Goal: Use online tool/utility: Utilize a website feature to perform a specific function

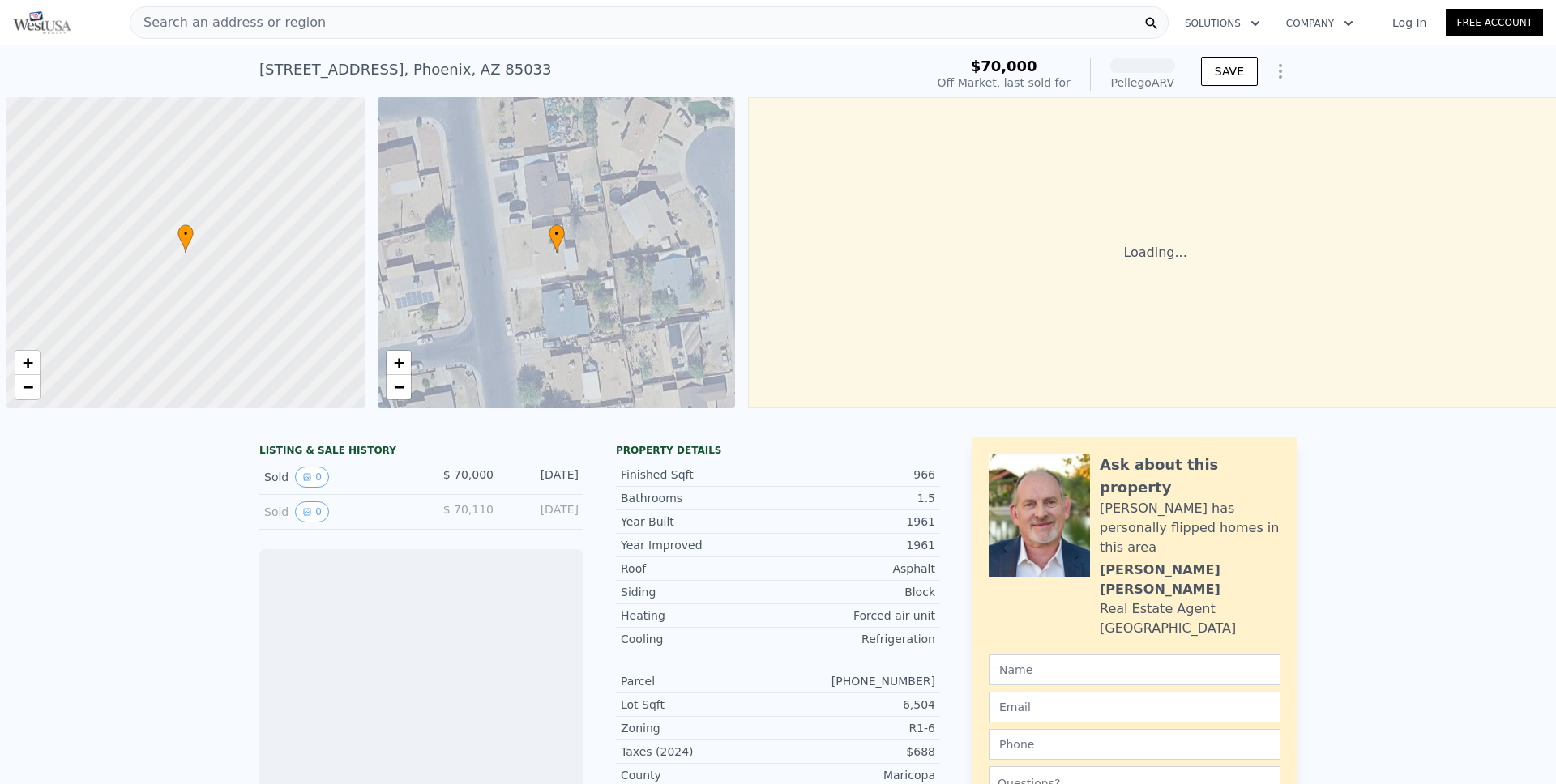
scroll to position [0, 7]
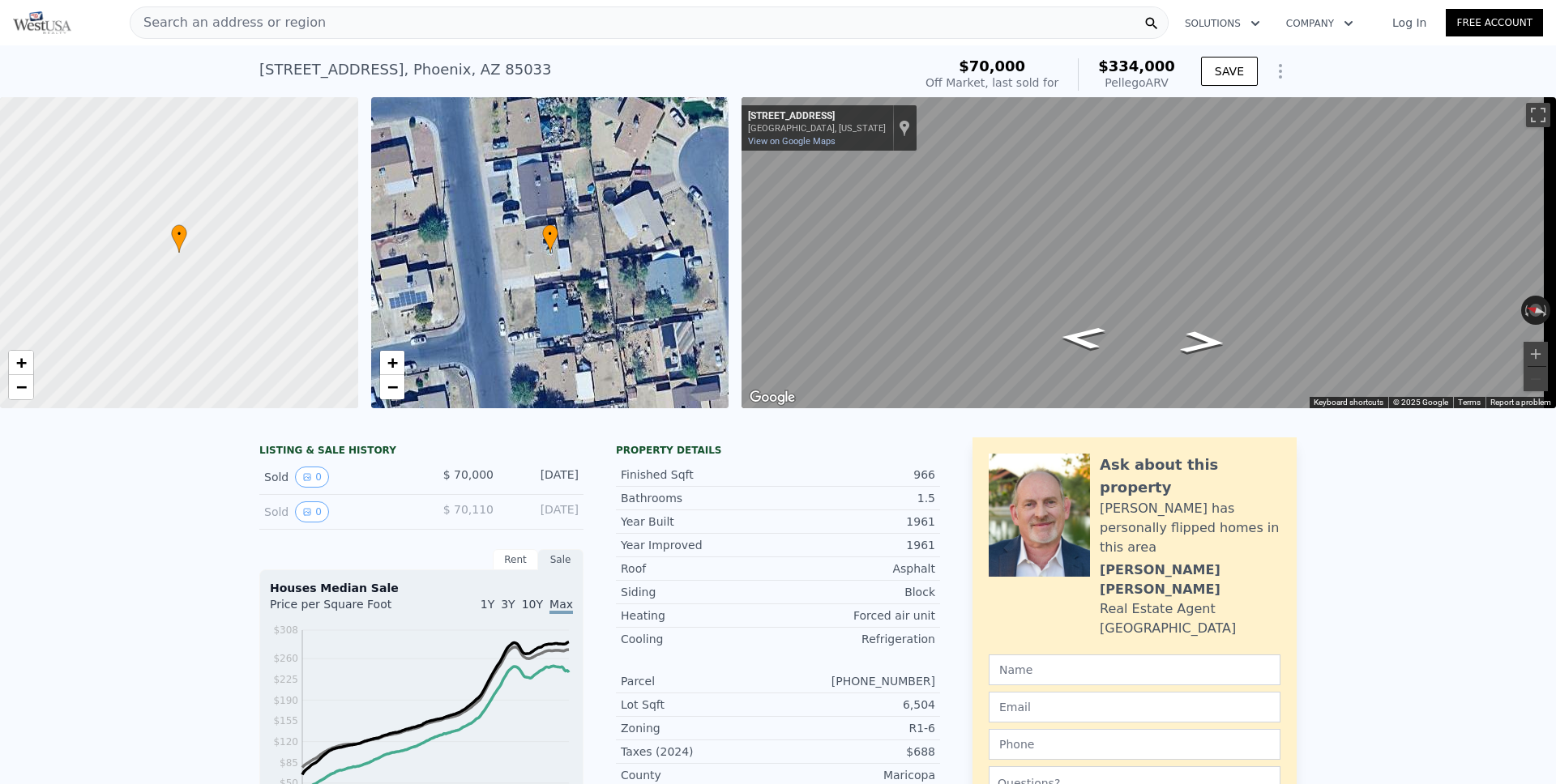
click at [1277, 76] on icon "Show Options" at bounding box center [1281, 71] width 20 height 20
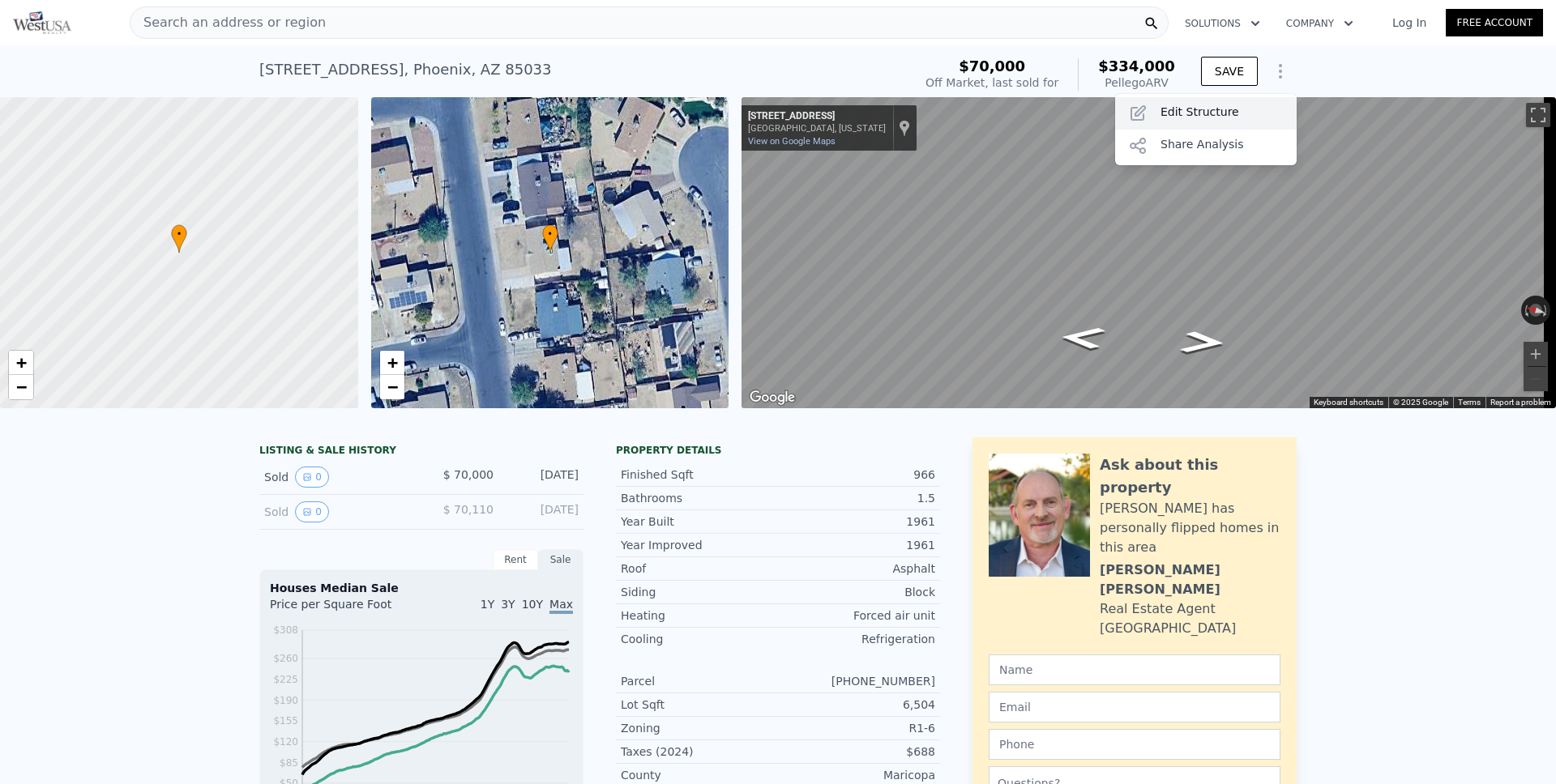
click at [1229, 106] on div "Edit Structure" at bounding box center [1206, 114] width 181 height 33
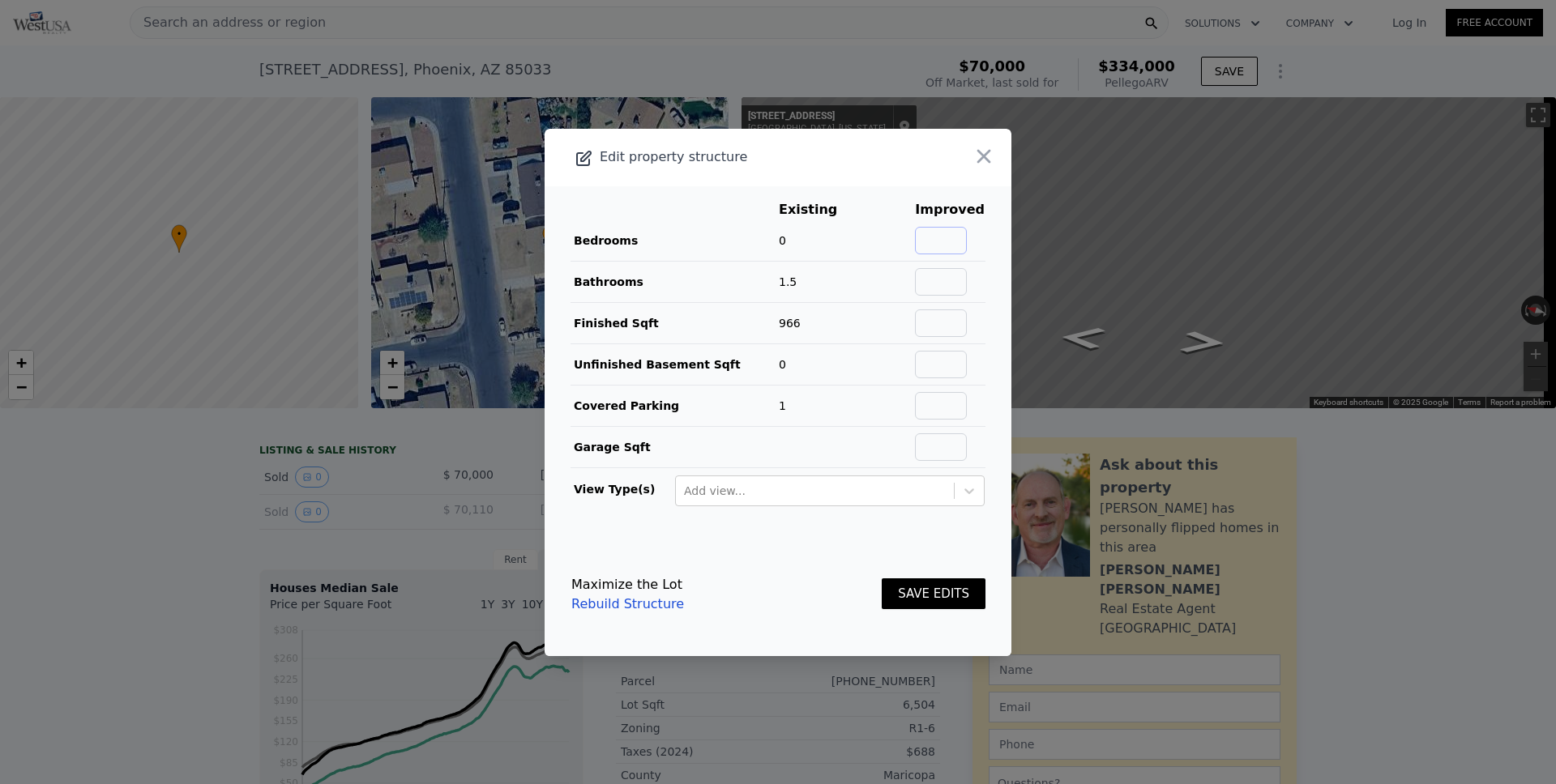
click at [937, 234] on input "text" at bounding box center [940, 241] width 51 height 28
click at [939, 243] on input "text" at bounding box center [940, 241] width 51 height 28
click at [936, 243] on input "text" at bounding box center [940, 241] width 51 height 28
type input "2"
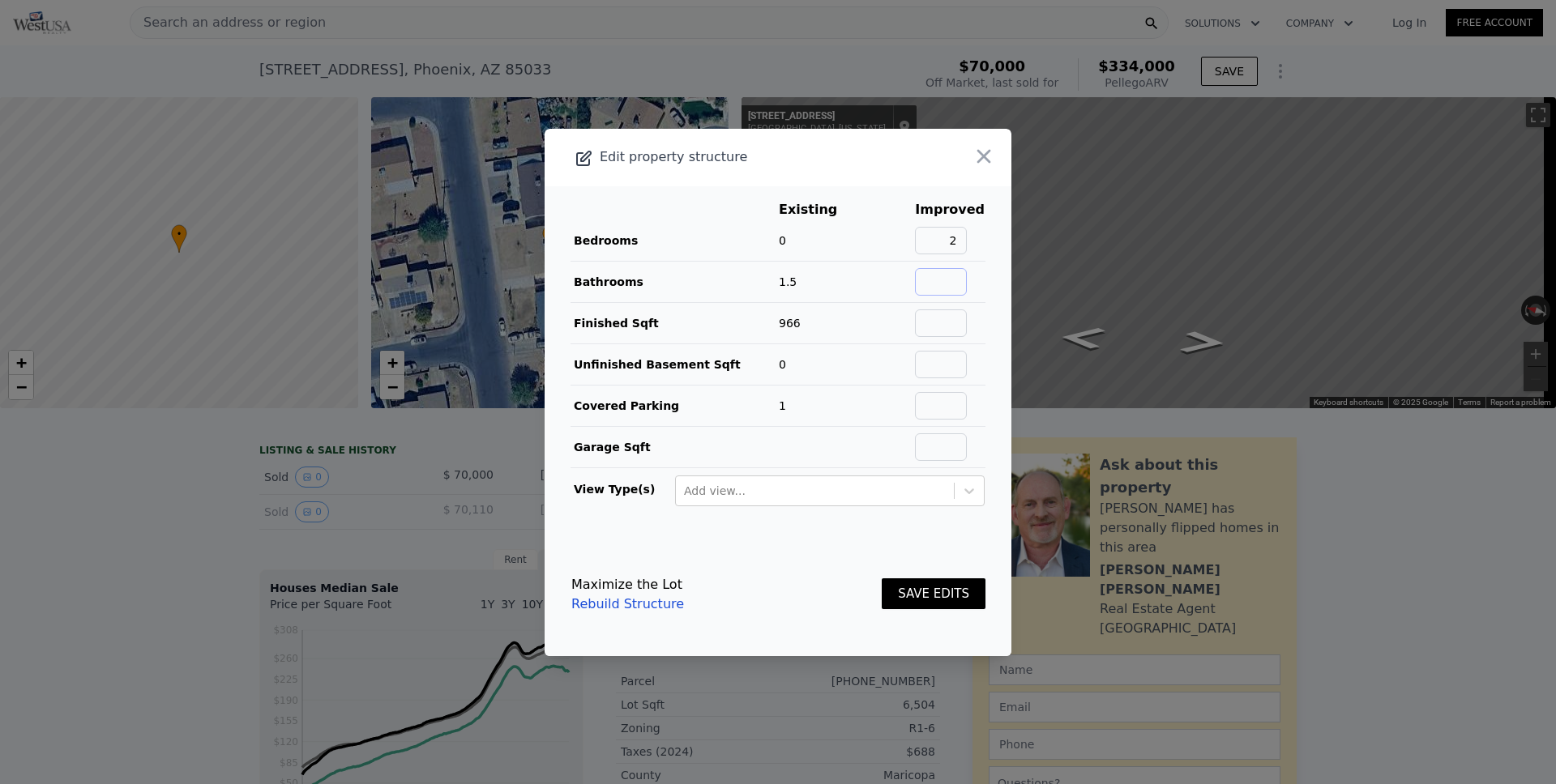
click at [939, 280] on input "text" at bounding box center [940, 282] width 51 height 28
type input "2"
click at [930, 597] on button "SAVE EDITS" at bounding box center [933, 594] width 104 height 32
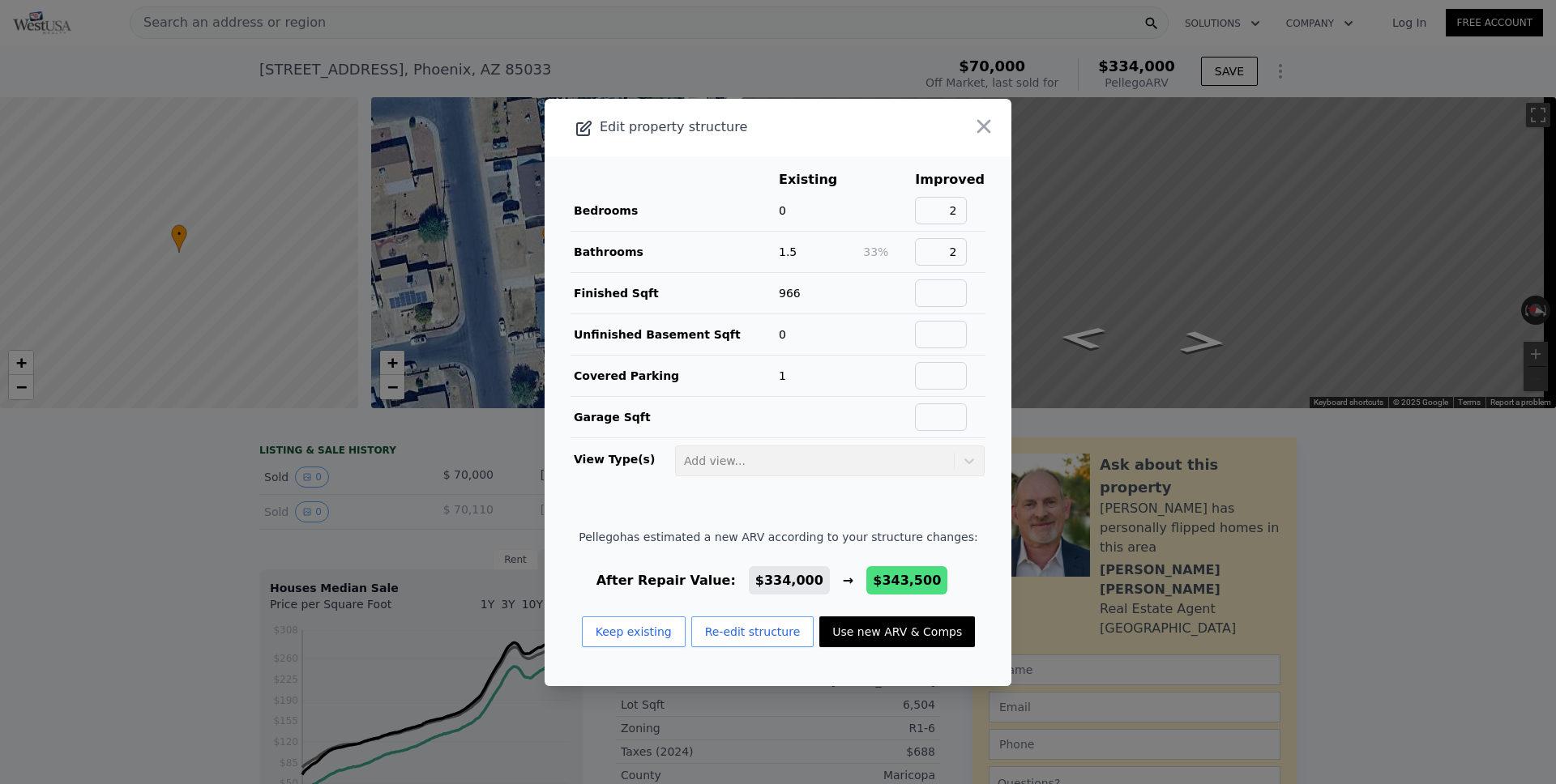
click at [894, 630] on button "Use new ARV & Comps" at bounding box center [897, 632] width 155 height 31
checkbox input "false"
checkbox input "true"
type input "$ 343,500"
type input "$ 249,364"
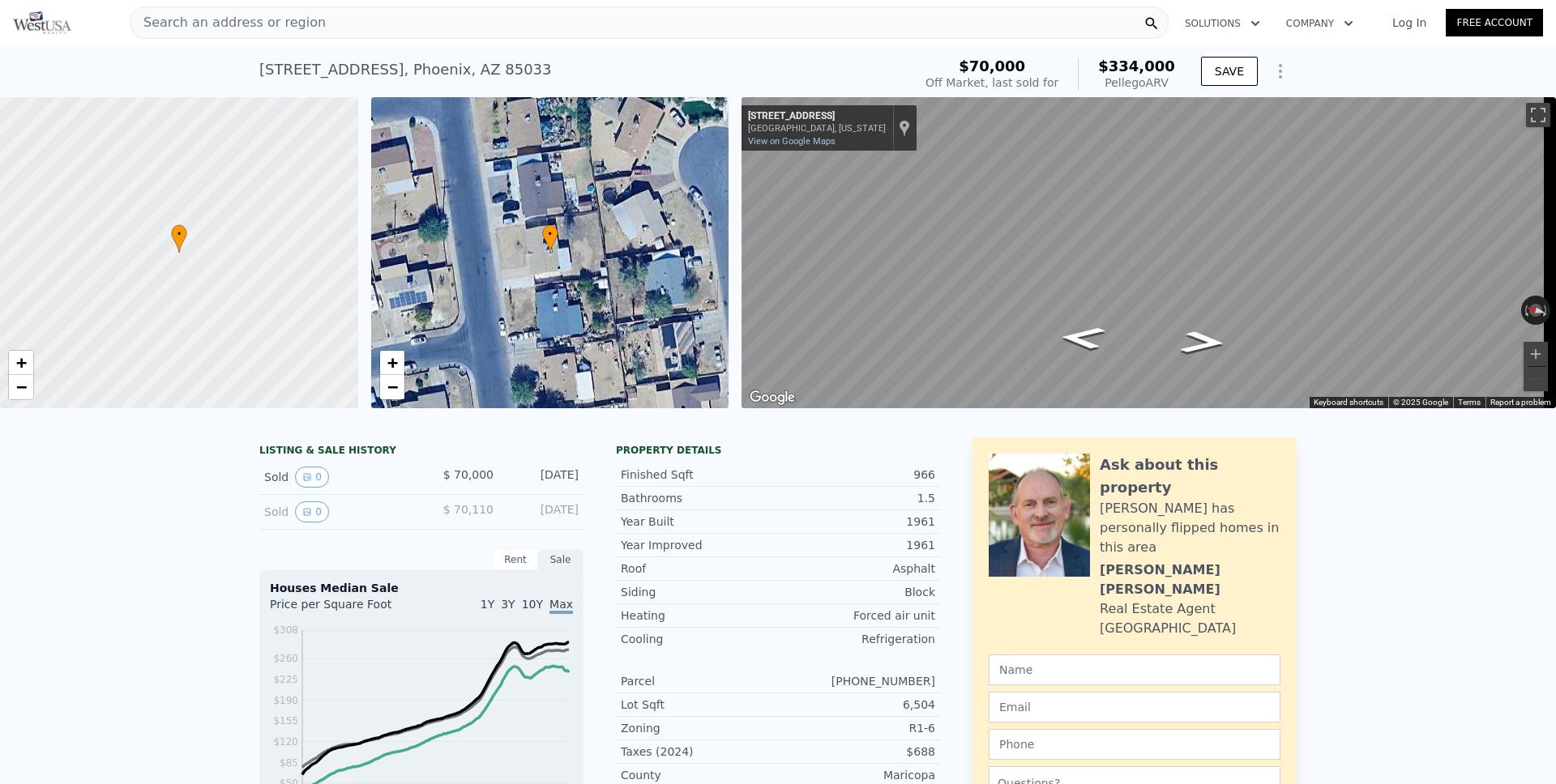
type input "$ 334,000"
type input "$ 240,385"
checkbox input "true"
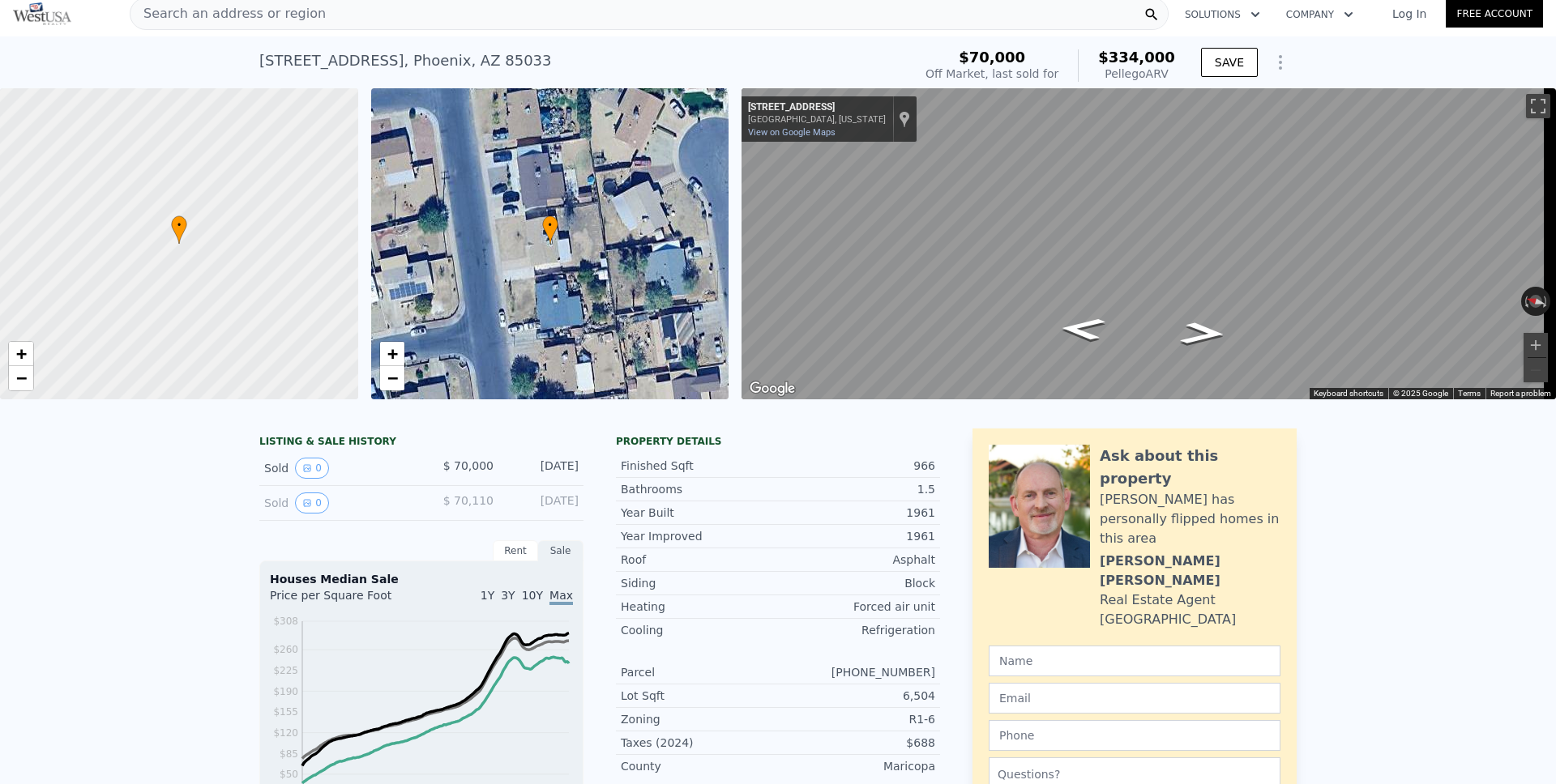
scroll to position [0, 0]
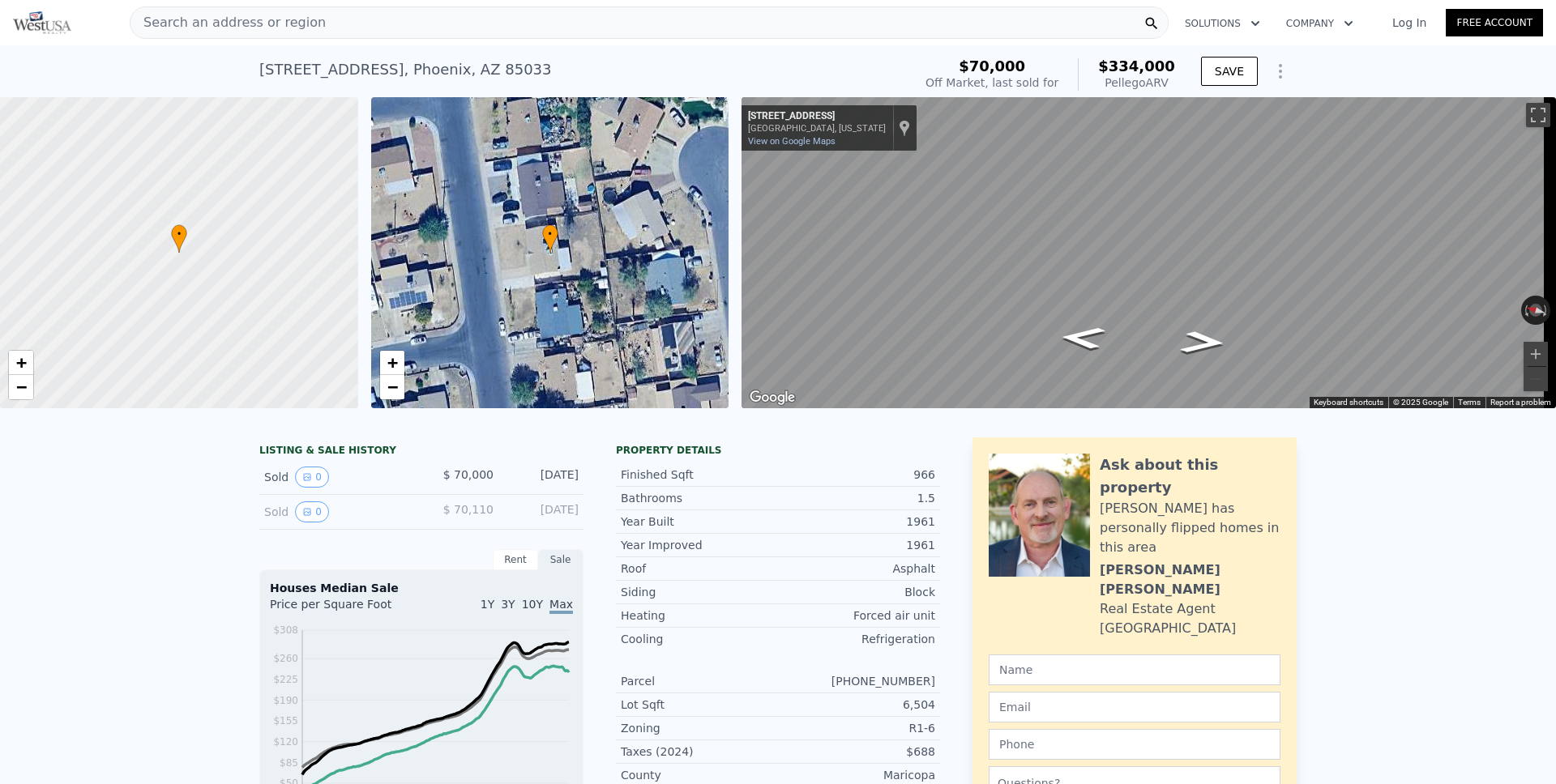
click at [1276, 74] on icon "Show Options" at bounding box center [1281, 71] width 20 height 20
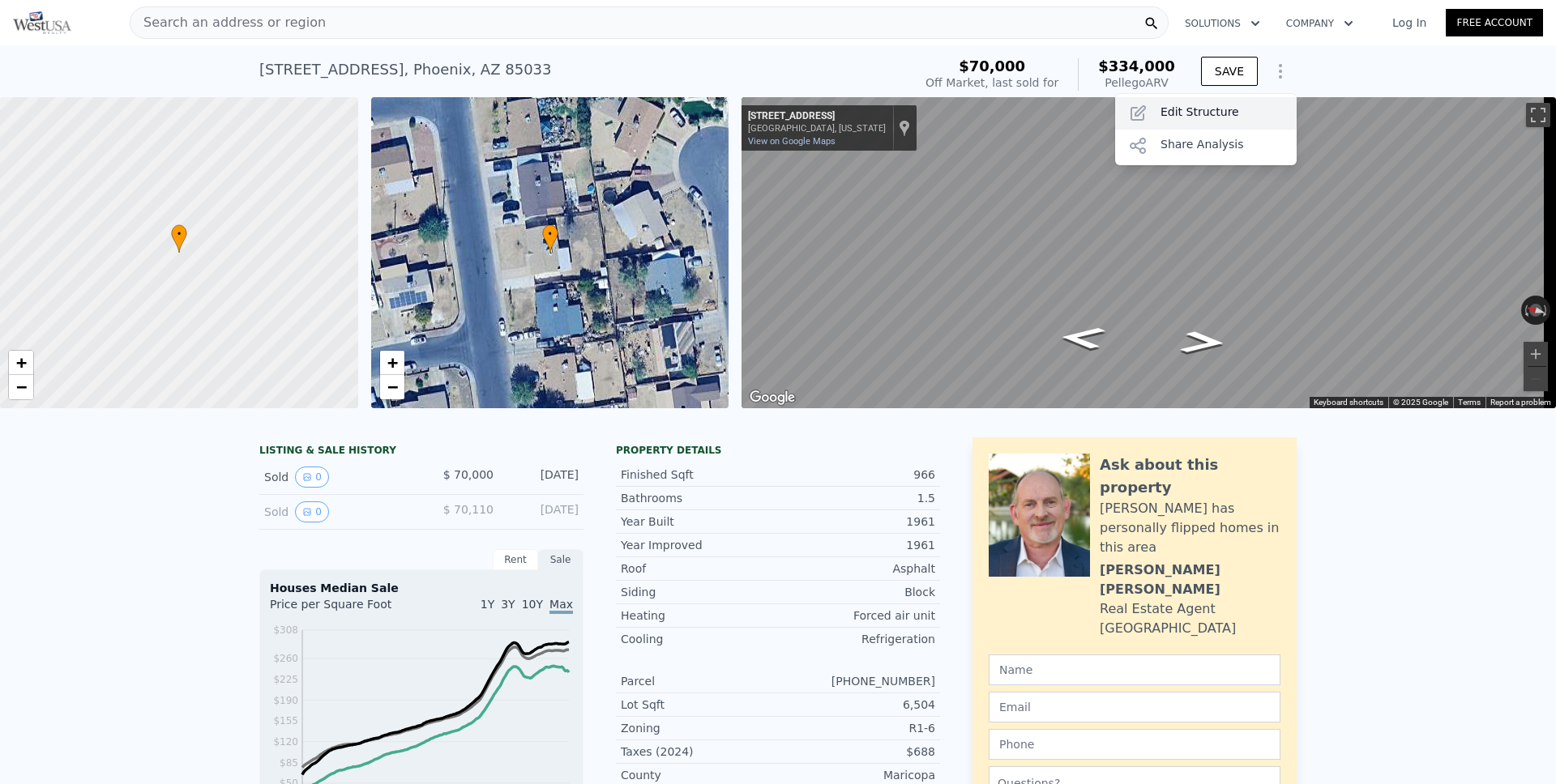
click at [1206, 105] on div "Edit Structure" at bounding box center [1206, 114] width 181 height 33
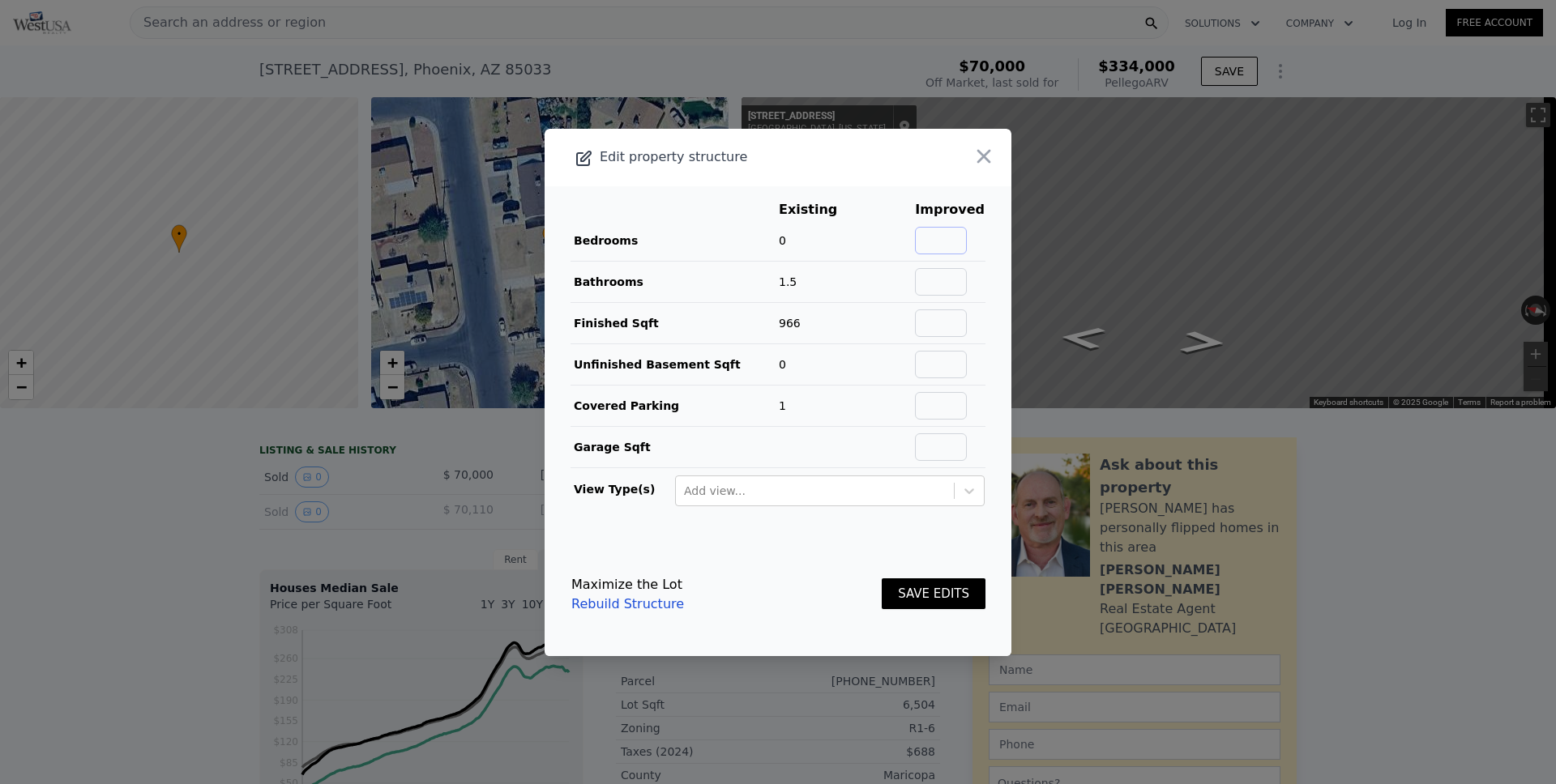
click at [952, 236] on input "text" at bounding box center [940, 241] width 51 height 28
type input "2"
click at [930, 284] on input "text" at bounding box center [940, 282] width 51 height 28
type input "2"
click at [918, 593] on button "SAVE EDITS" at bounding box center [933, 594] width 104 height 32
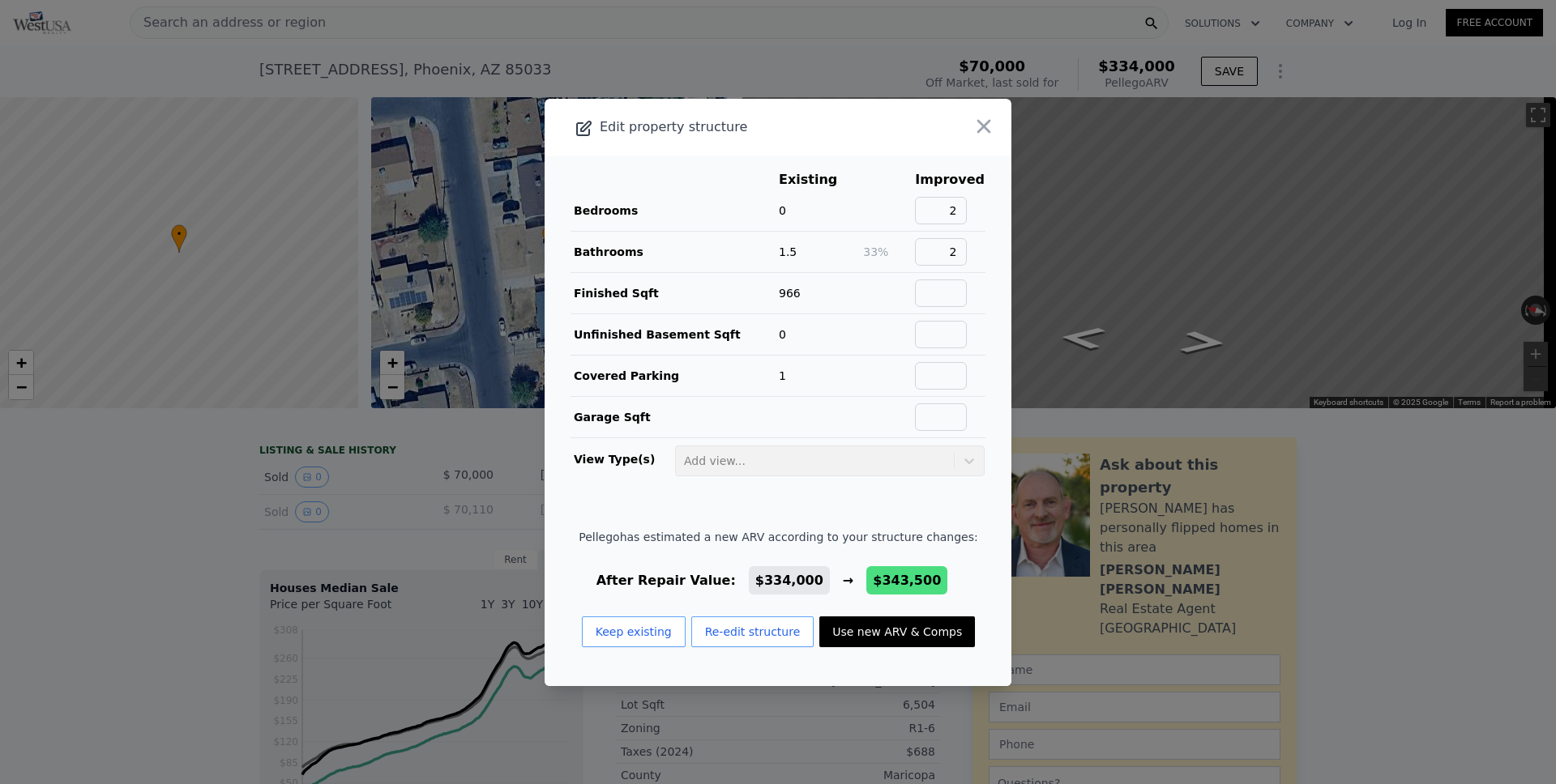
click at [857, 630] on button "Use new ARV & Comps" at bounding box center [897, 632] width 155 height 31
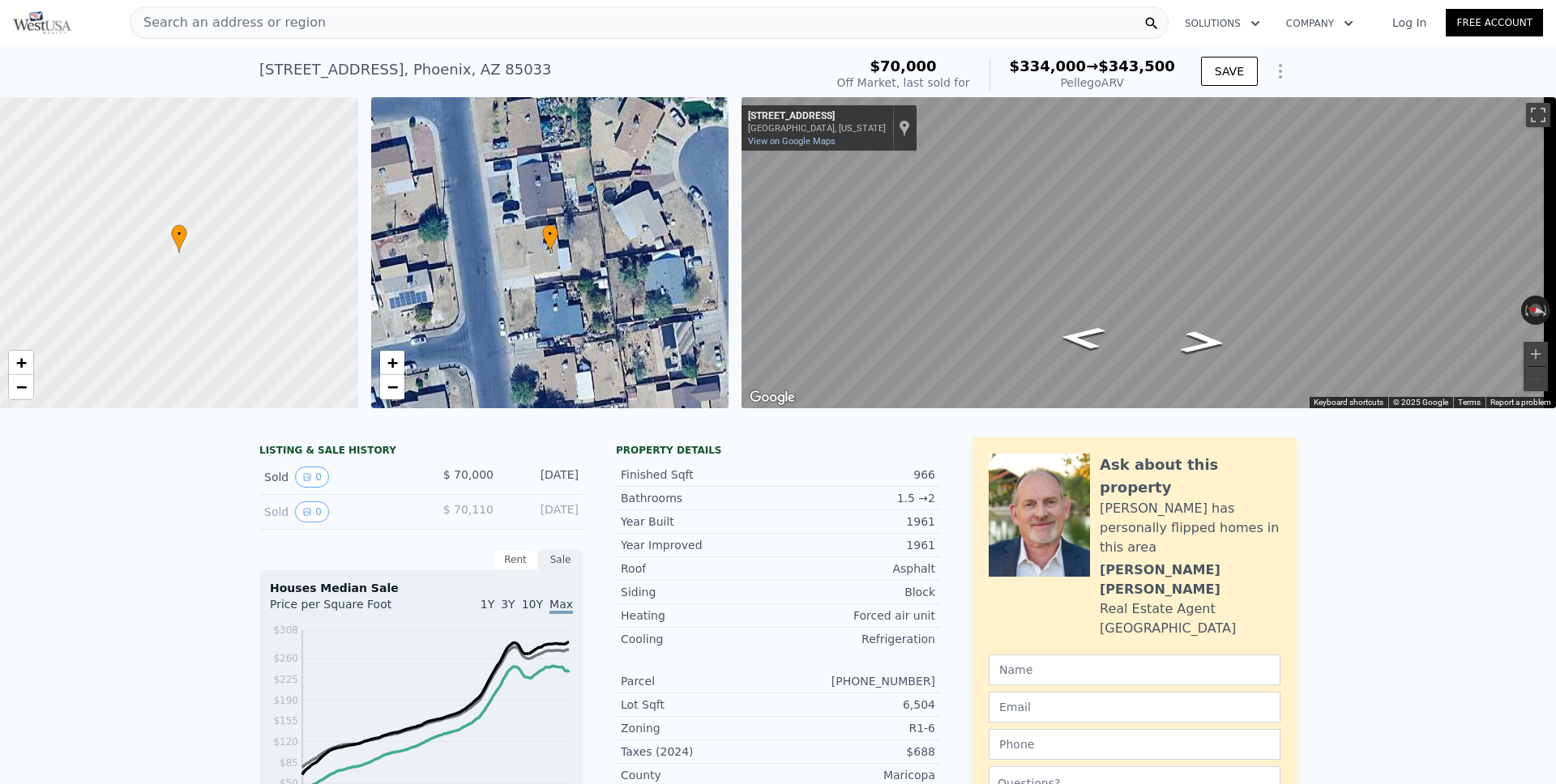
type input "$ 343,500"
type input "$ 249,364"
checkbox input "true"
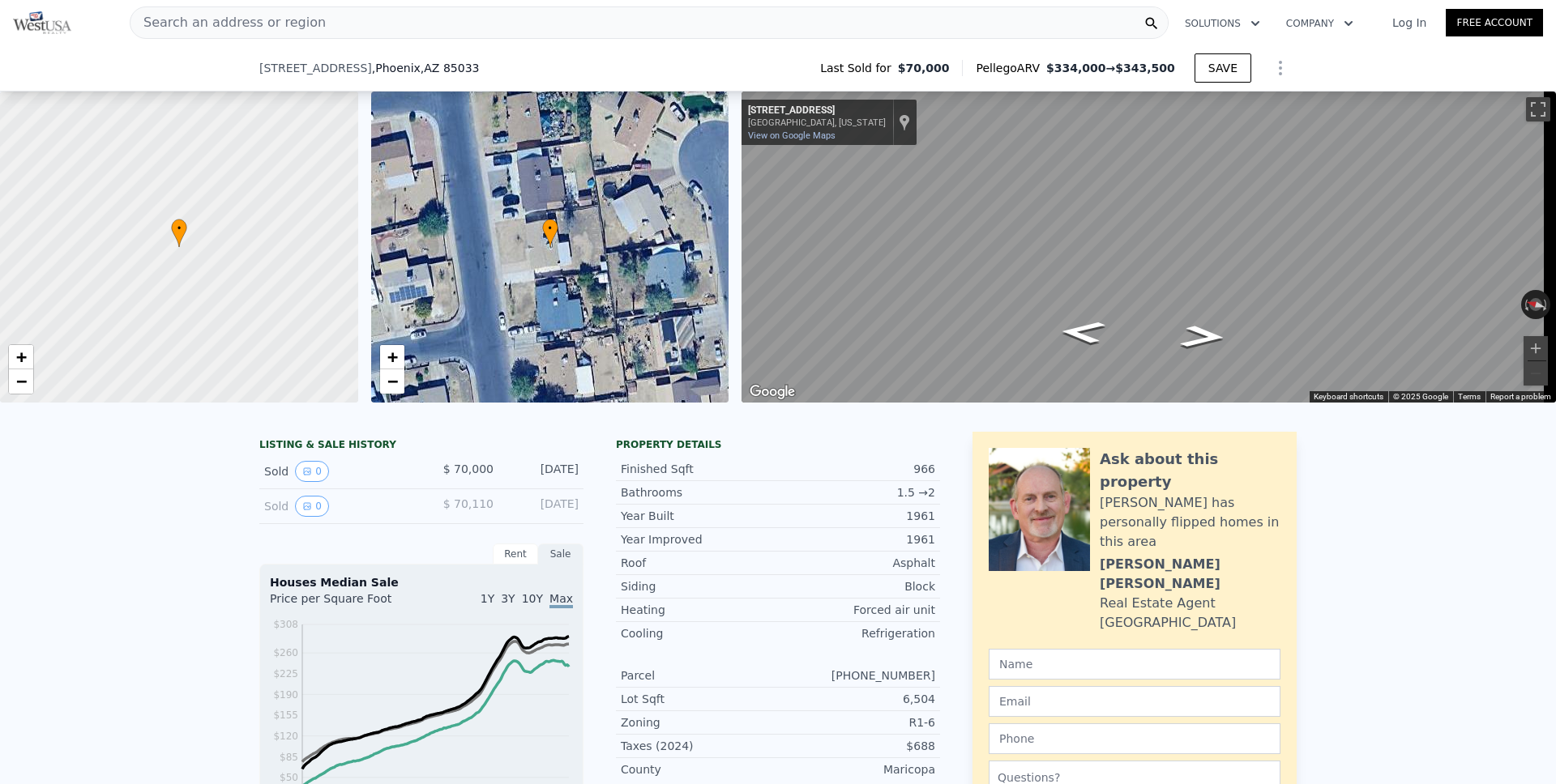
scroll to position [1505, 0]
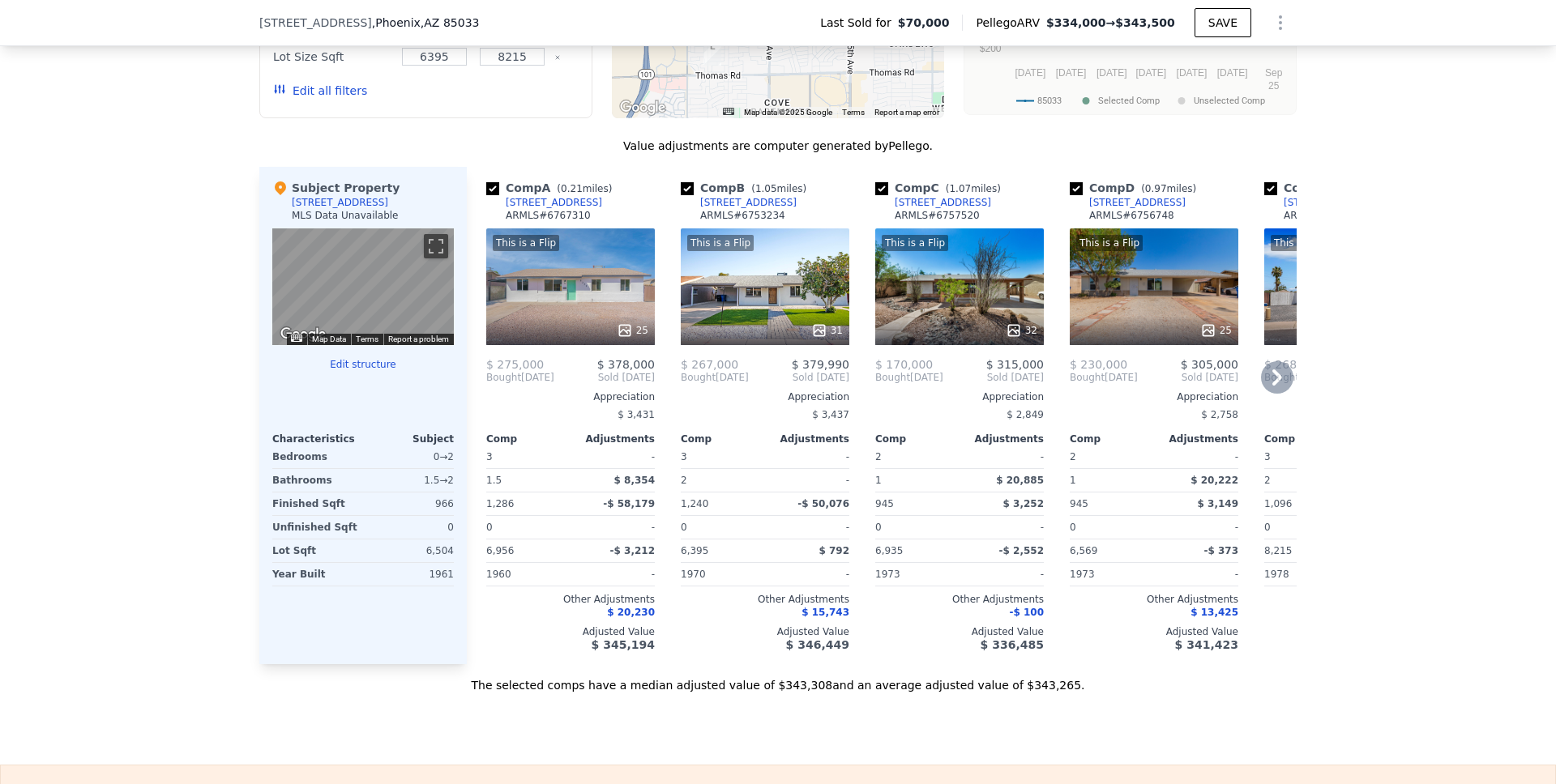
click at [1273, 385] on icon at bounding box center [1277, 377] width 10 height 16
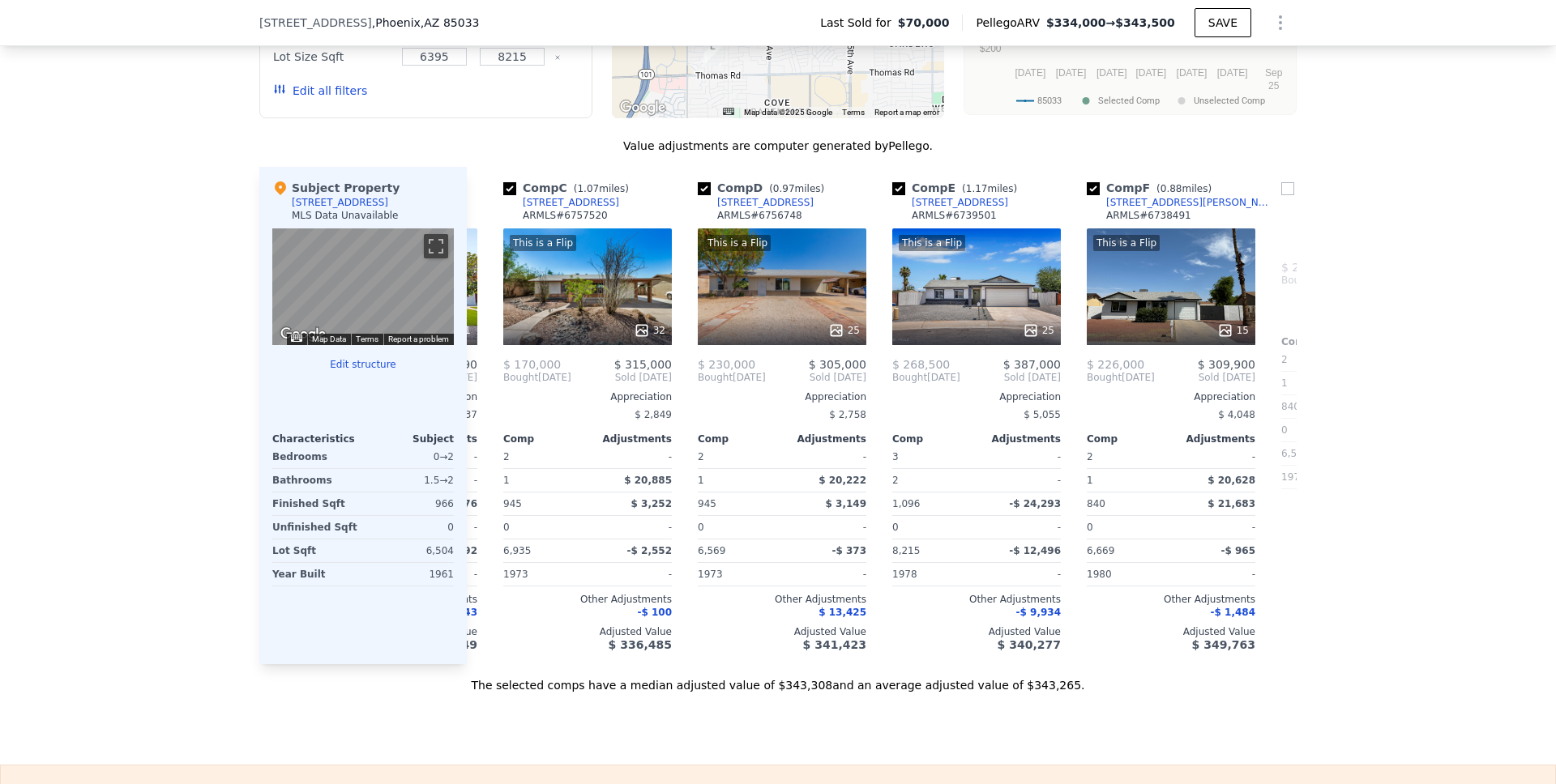
scroll to position [0, 389]
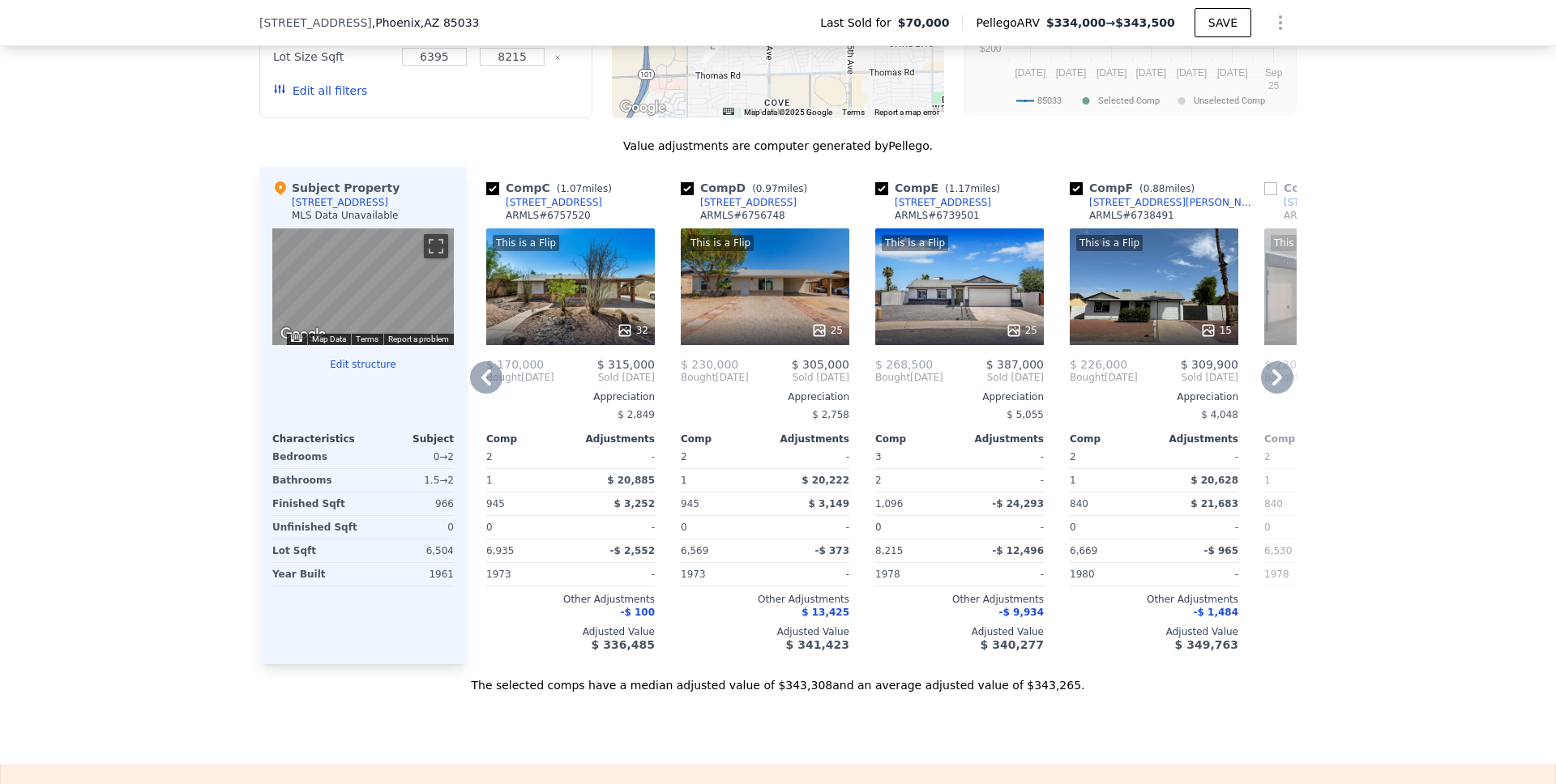
click at [1273, 385] on icon at bounding box center [1277, 377] width 10 height 16
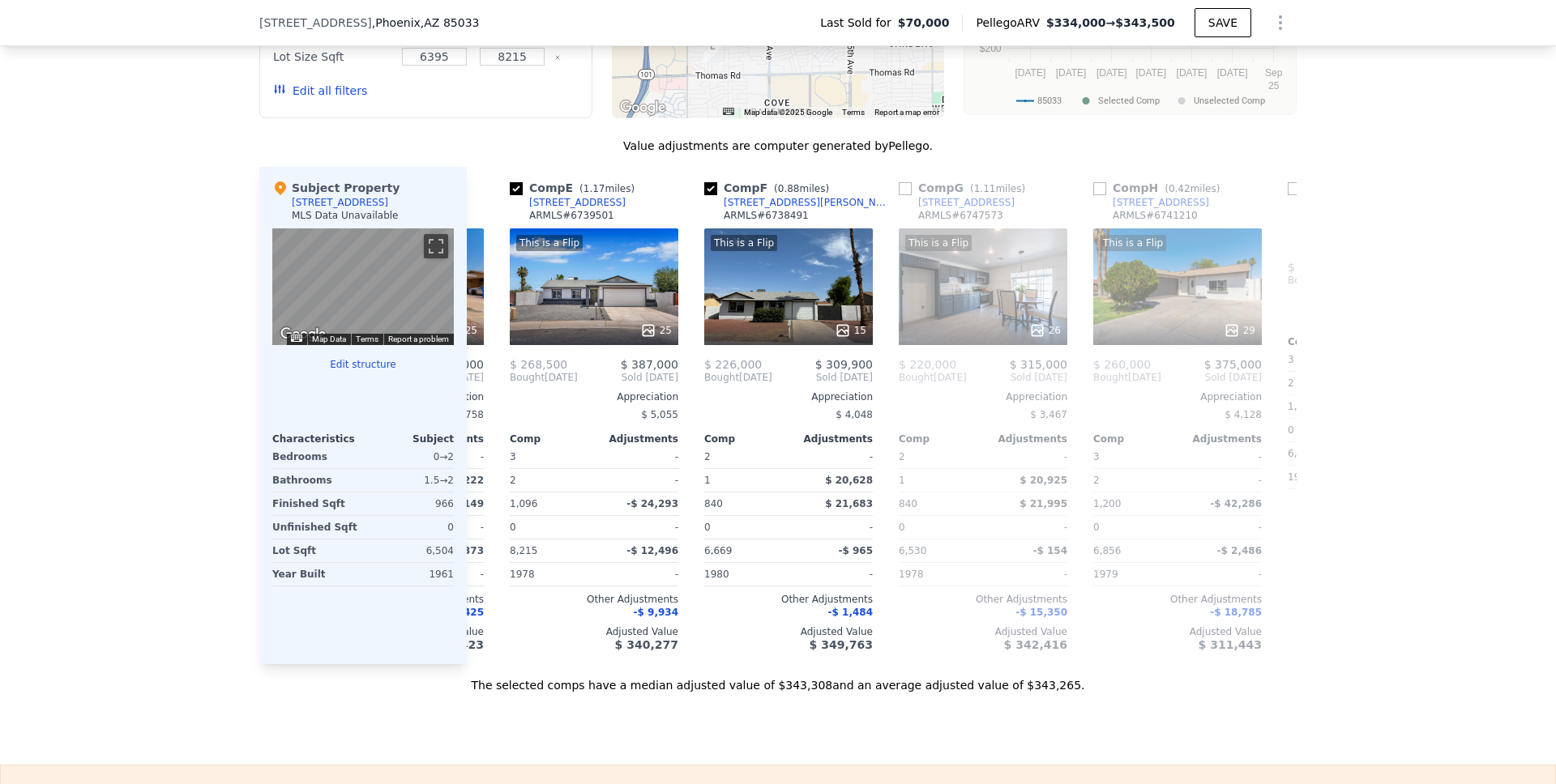
scroll to position [0, 778]
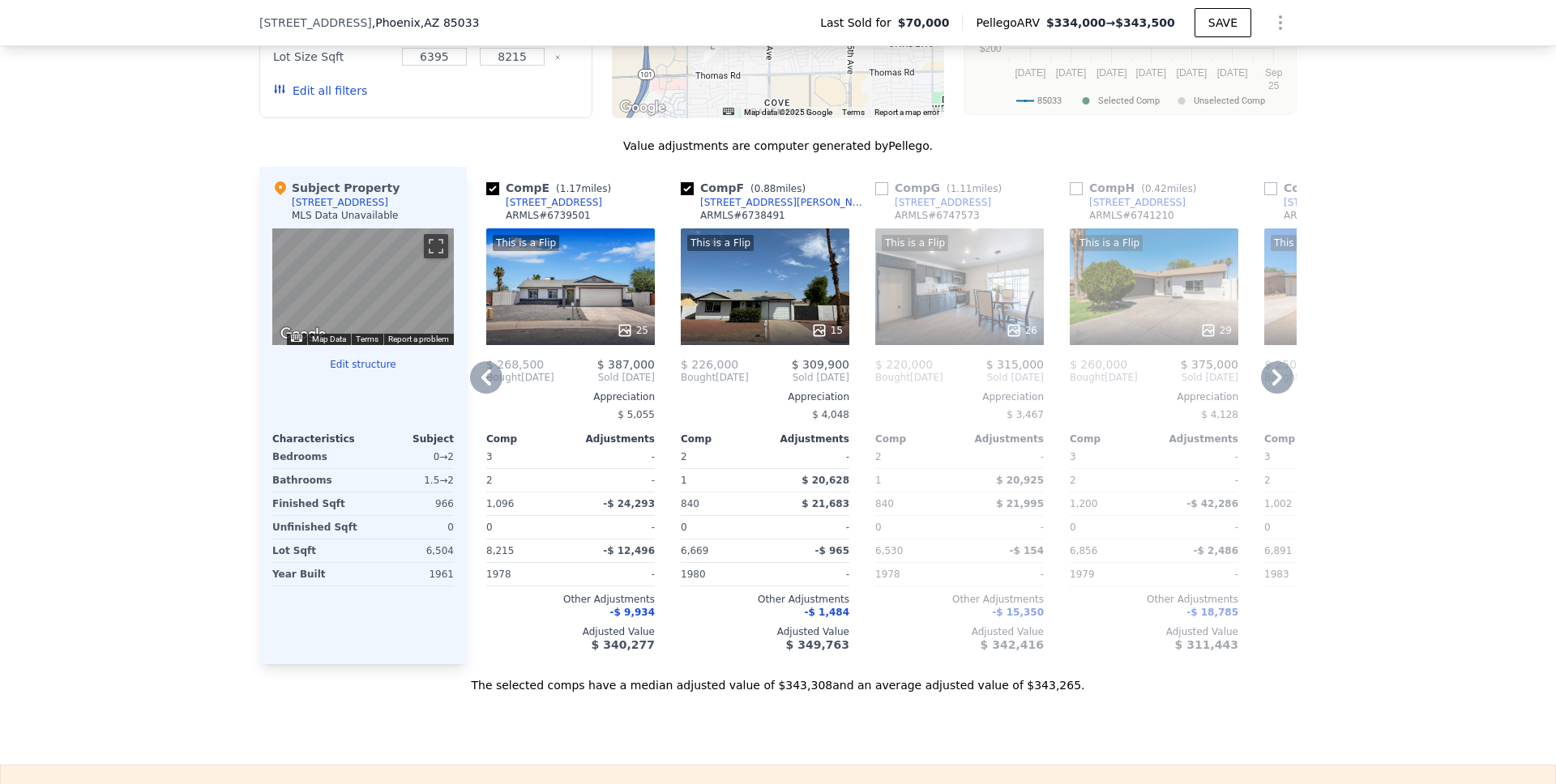
click at [1275, 385] on icon at bounding box center [1277, 377] width 10 height 16
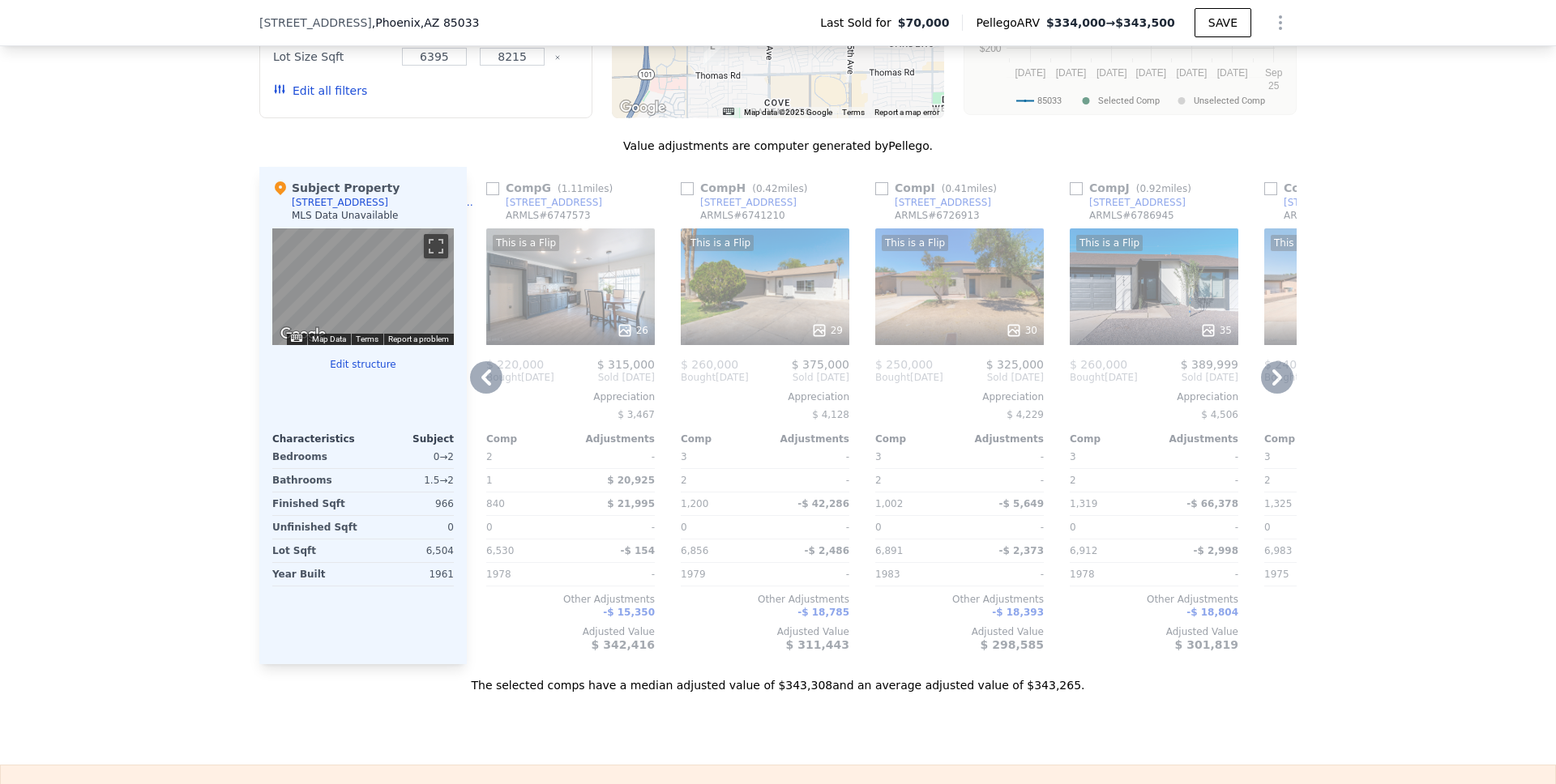
click at [1275, 385] on icon at bounding box center [1277, 377] width 10 height 16
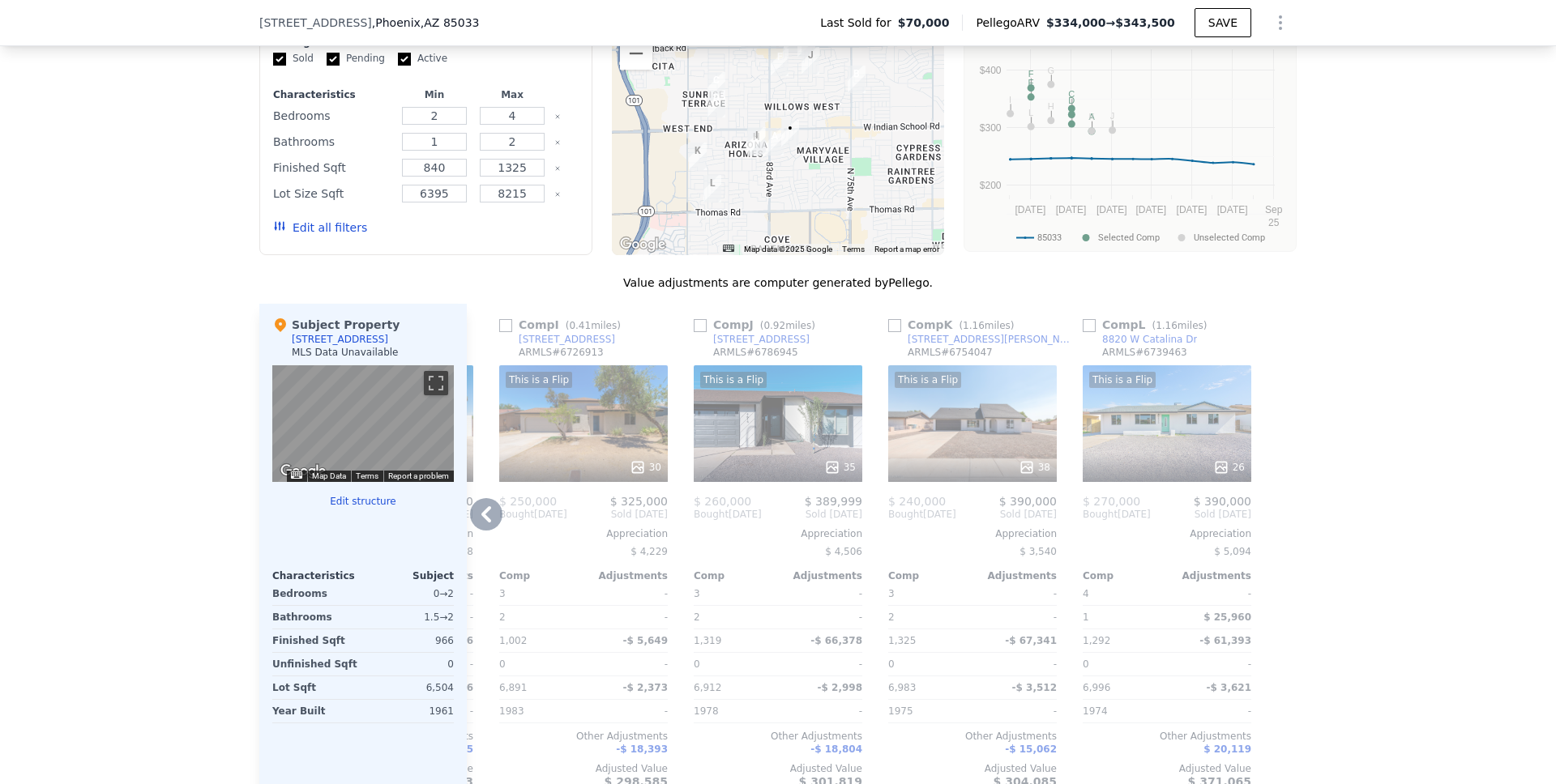
scroll to position [1345, 0]
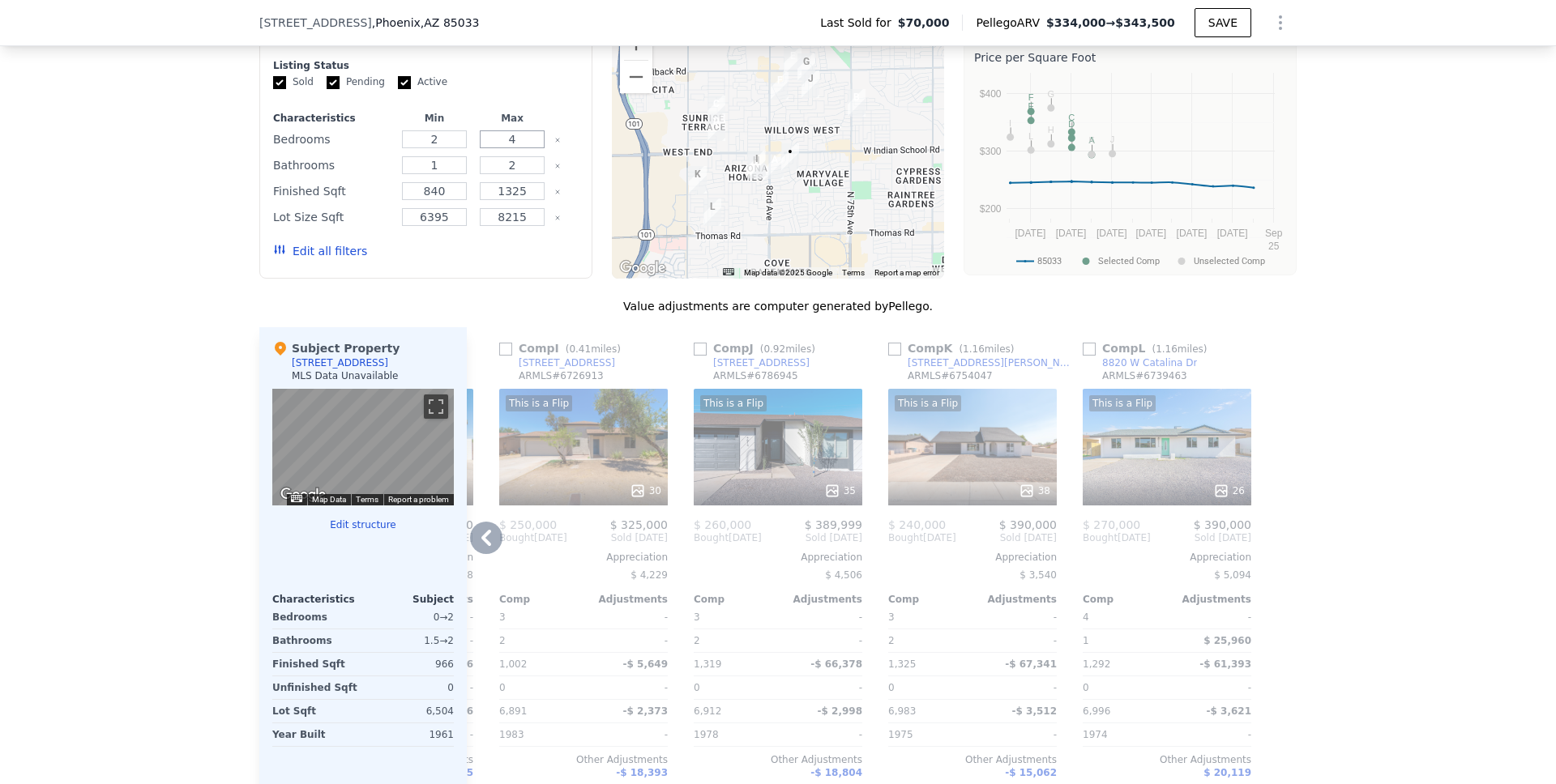
click at [509, 149] on input "4" at bounding box center [511, 140] width 64 height 18
drag, startPoint x: 506, startPoint y: 150, endPoint x: 515, endPoint y: 149, distance: 9.1
click at [515, 149] on input "4" at bounding box center [511, 140] width 64 height 18
type input "3"
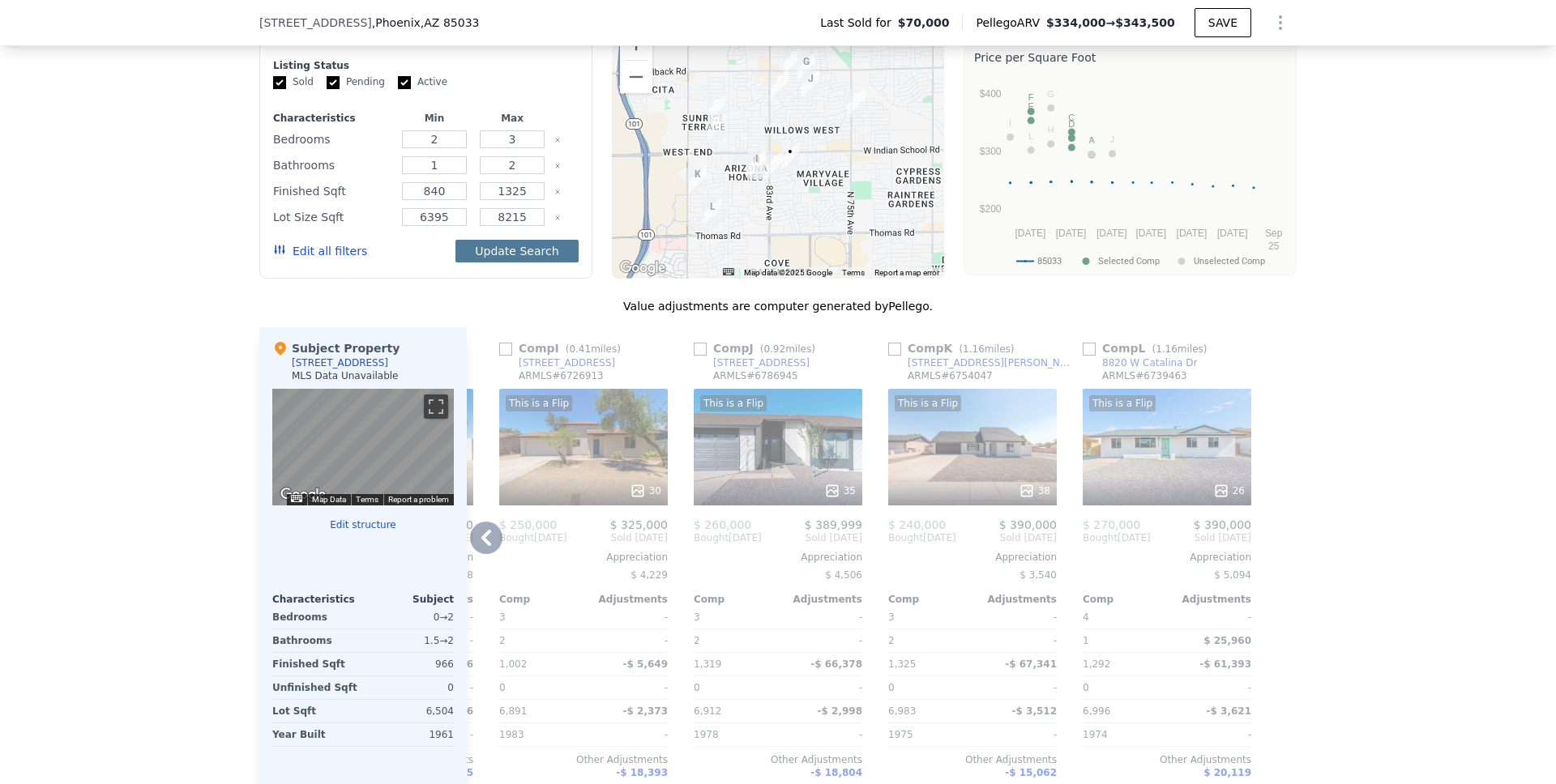
click at [505, 262] on button "Update Search" at bounding box center [517, 252] width 123 height 23
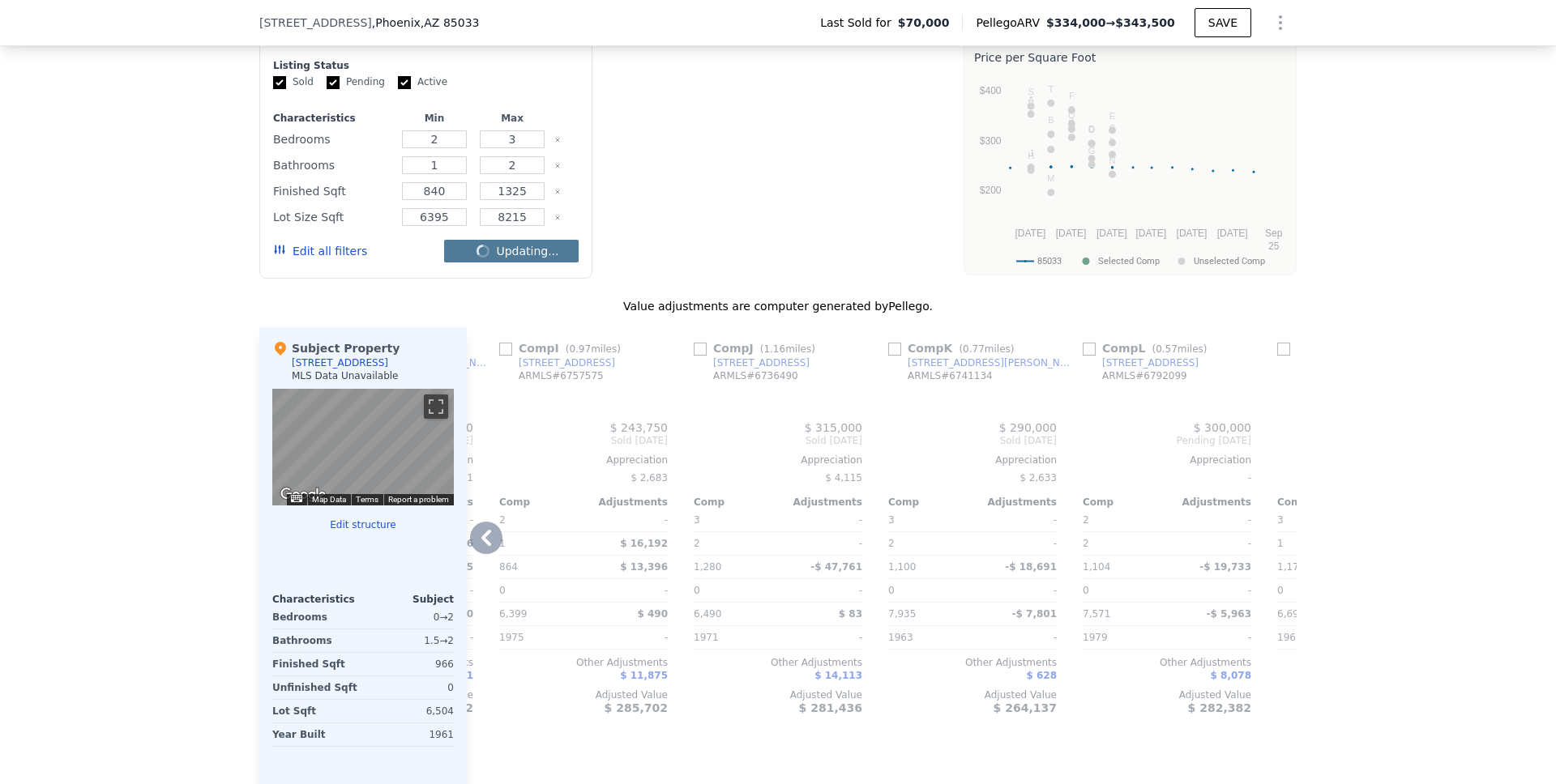
checkbox input "false"
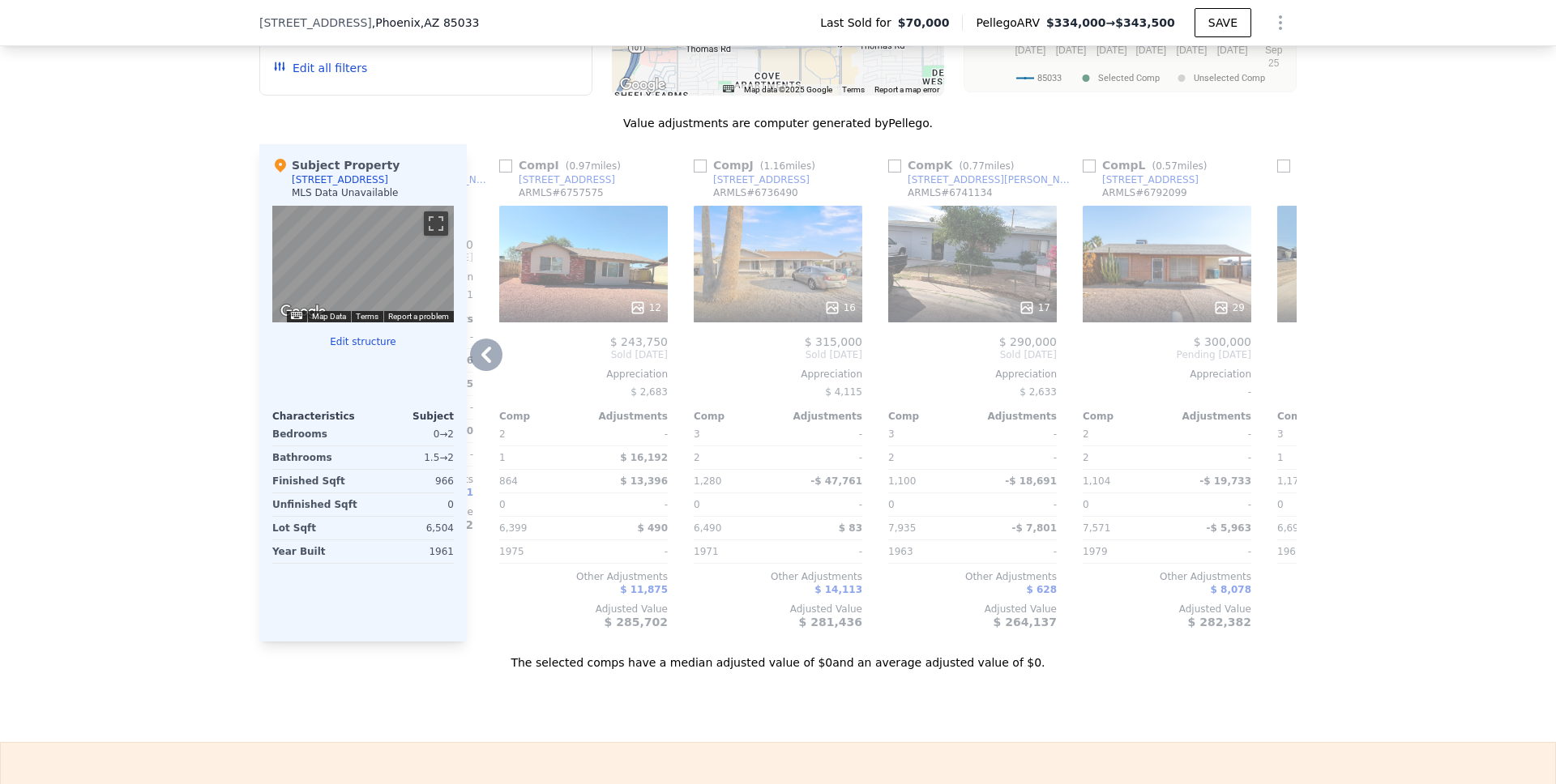
scroll to position [1548, 0]
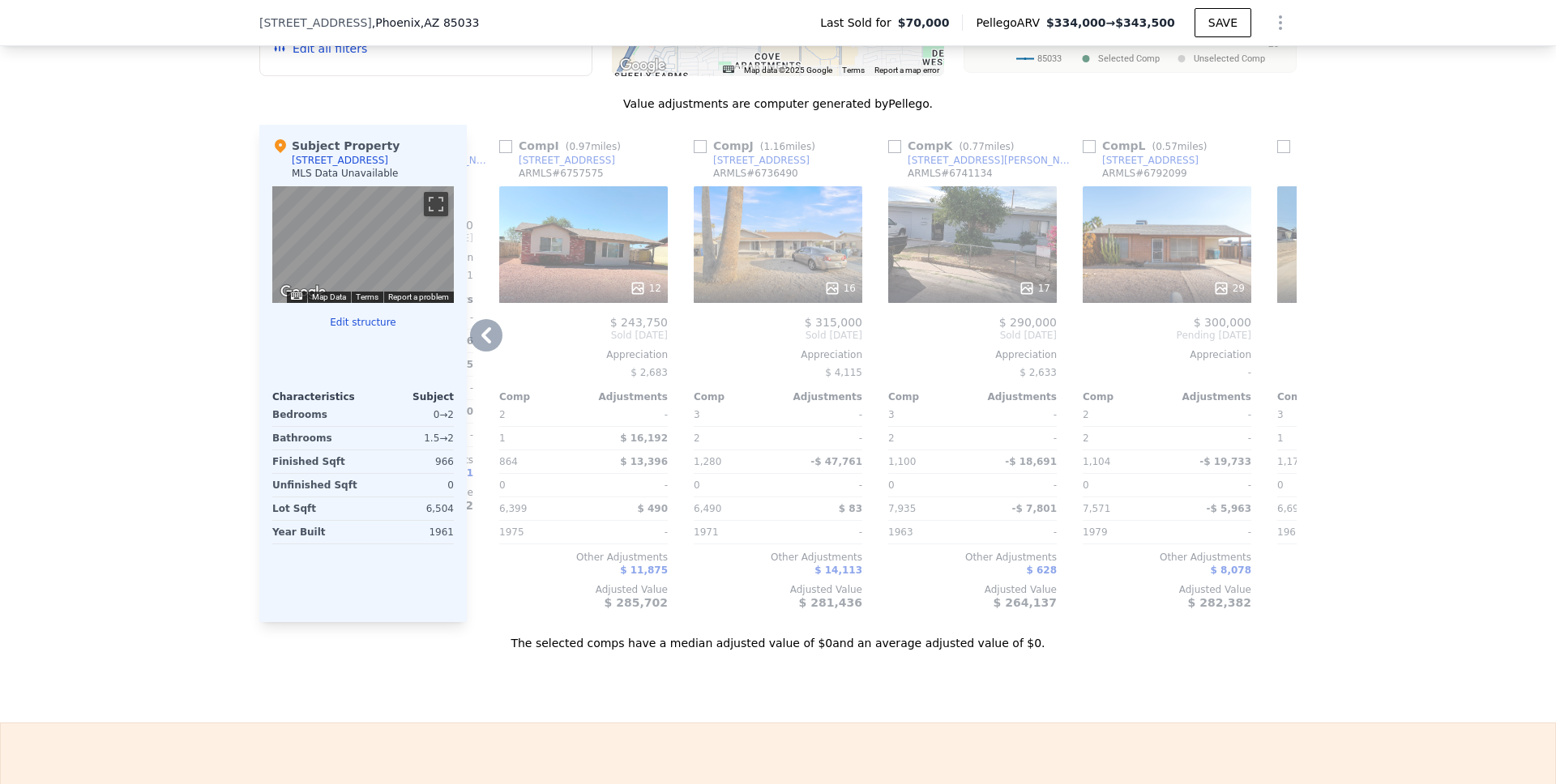
click at [486, 350] on icon at bounding box center [486, 336] width 33 height 33
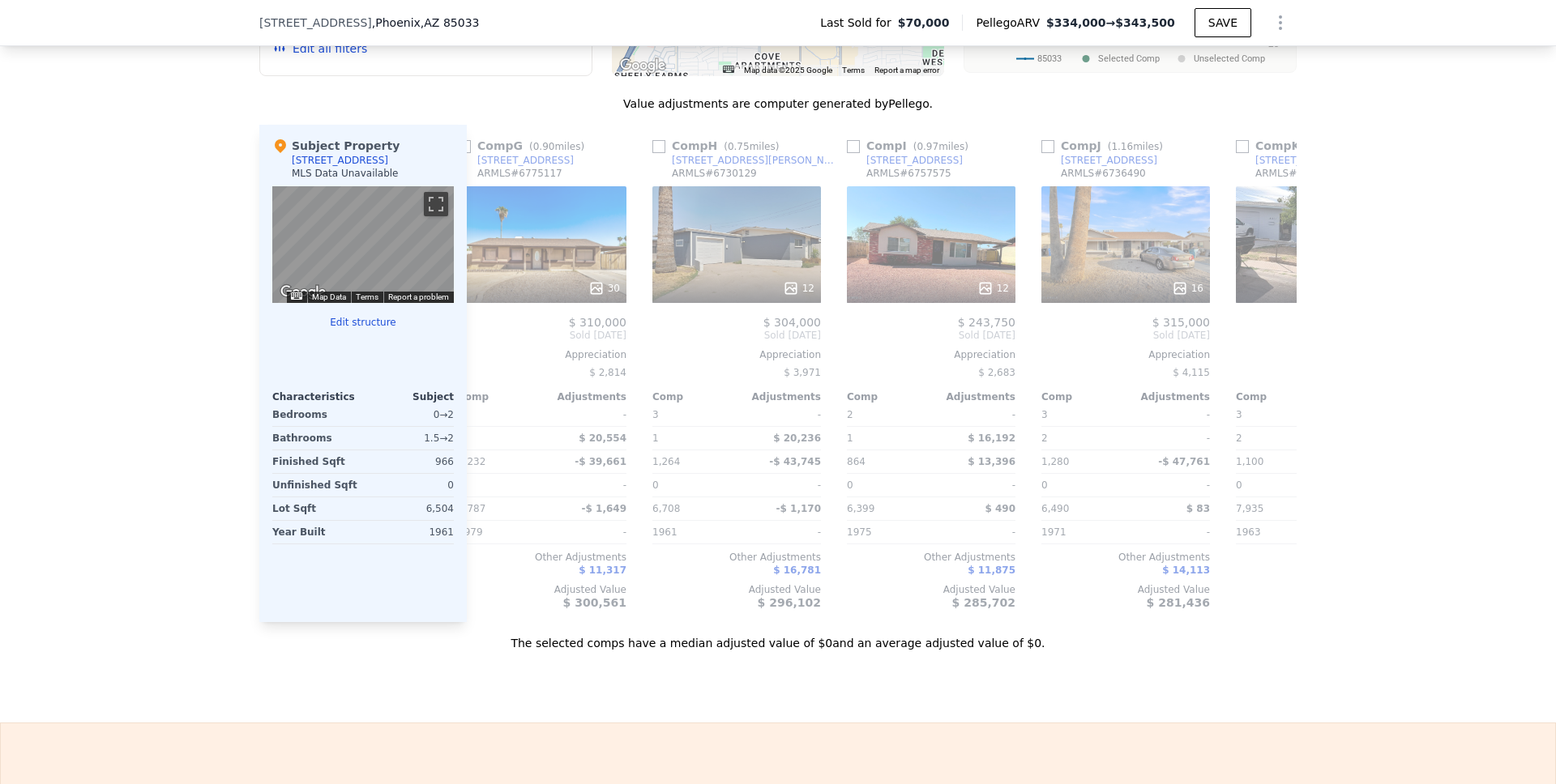
scroll to position [0, 1154]
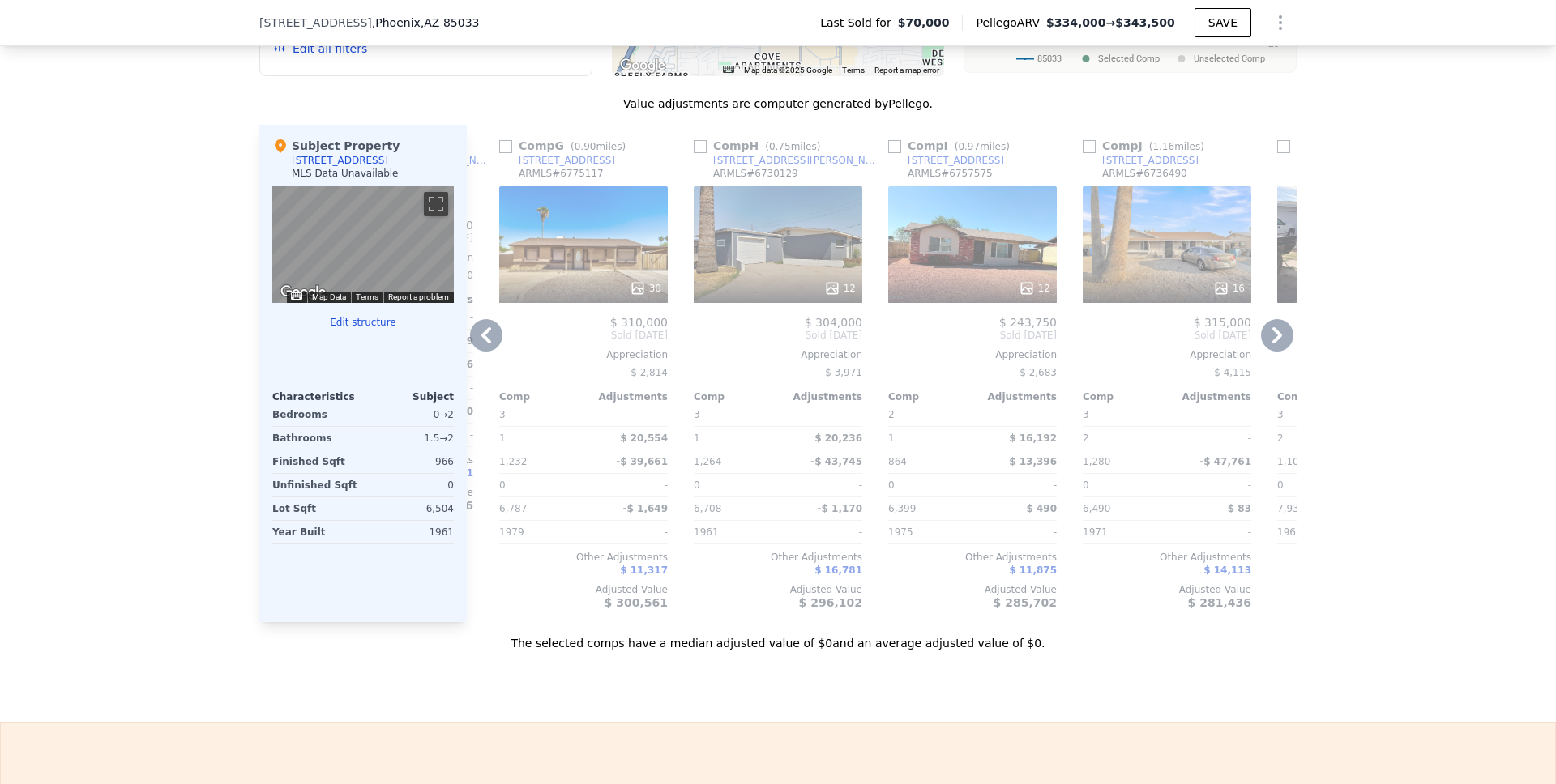
click at [481, 346] on icon at bounding box center [486, 336] width 33 height 33
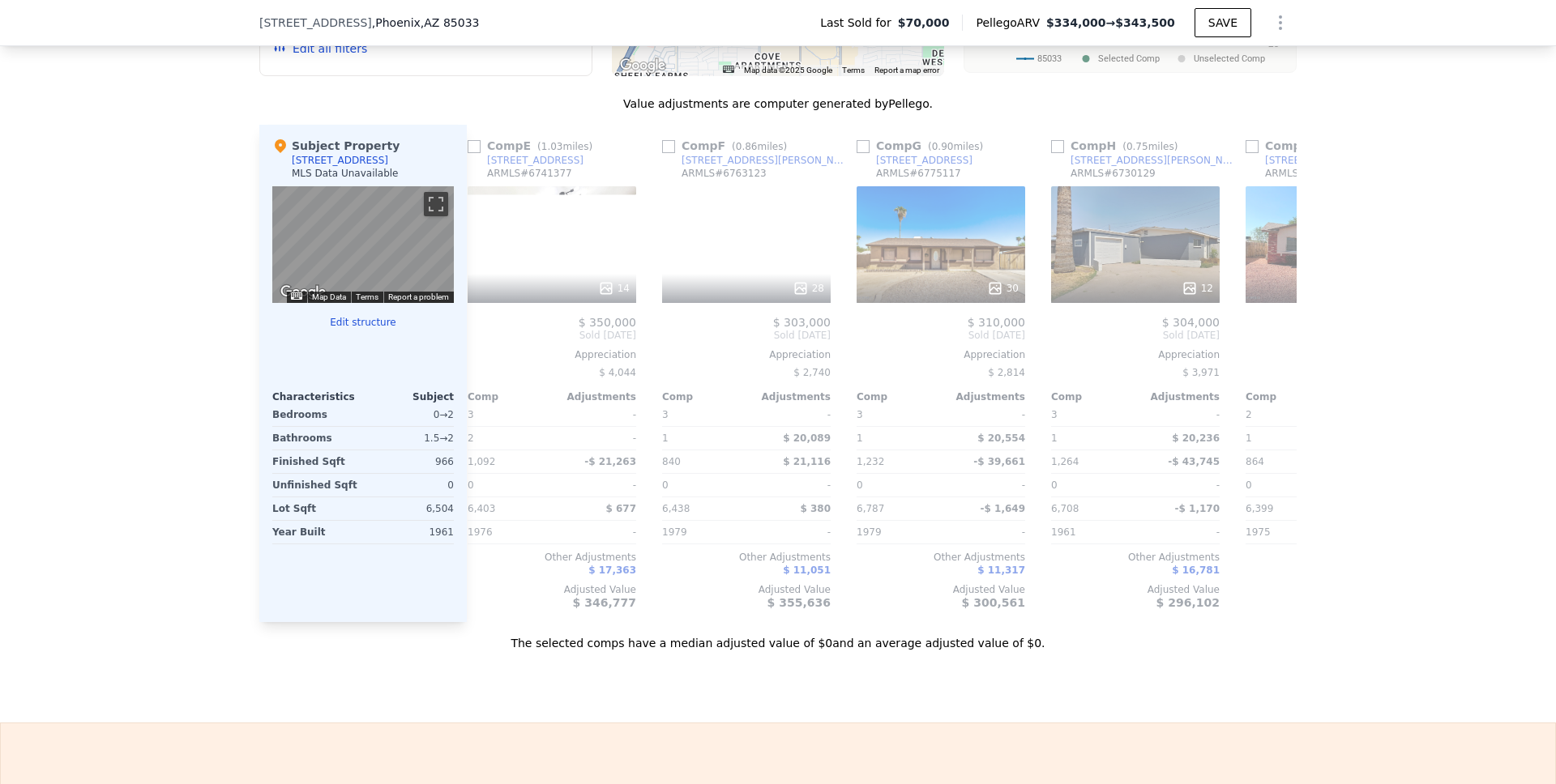
scroll to position [0, 765]
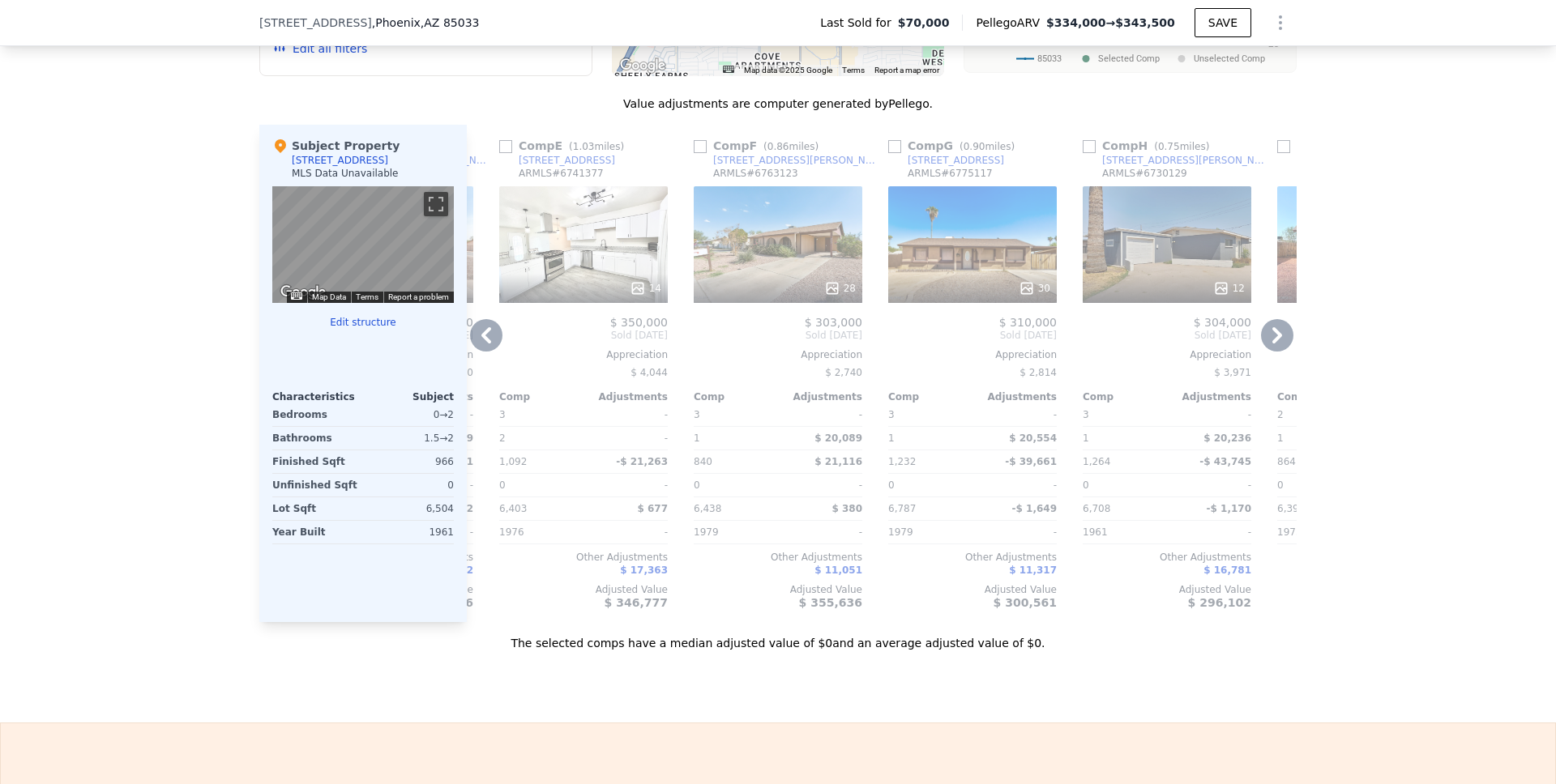
click at [484, 345] on icon at bounding box center [486, 336] width 33 height 33
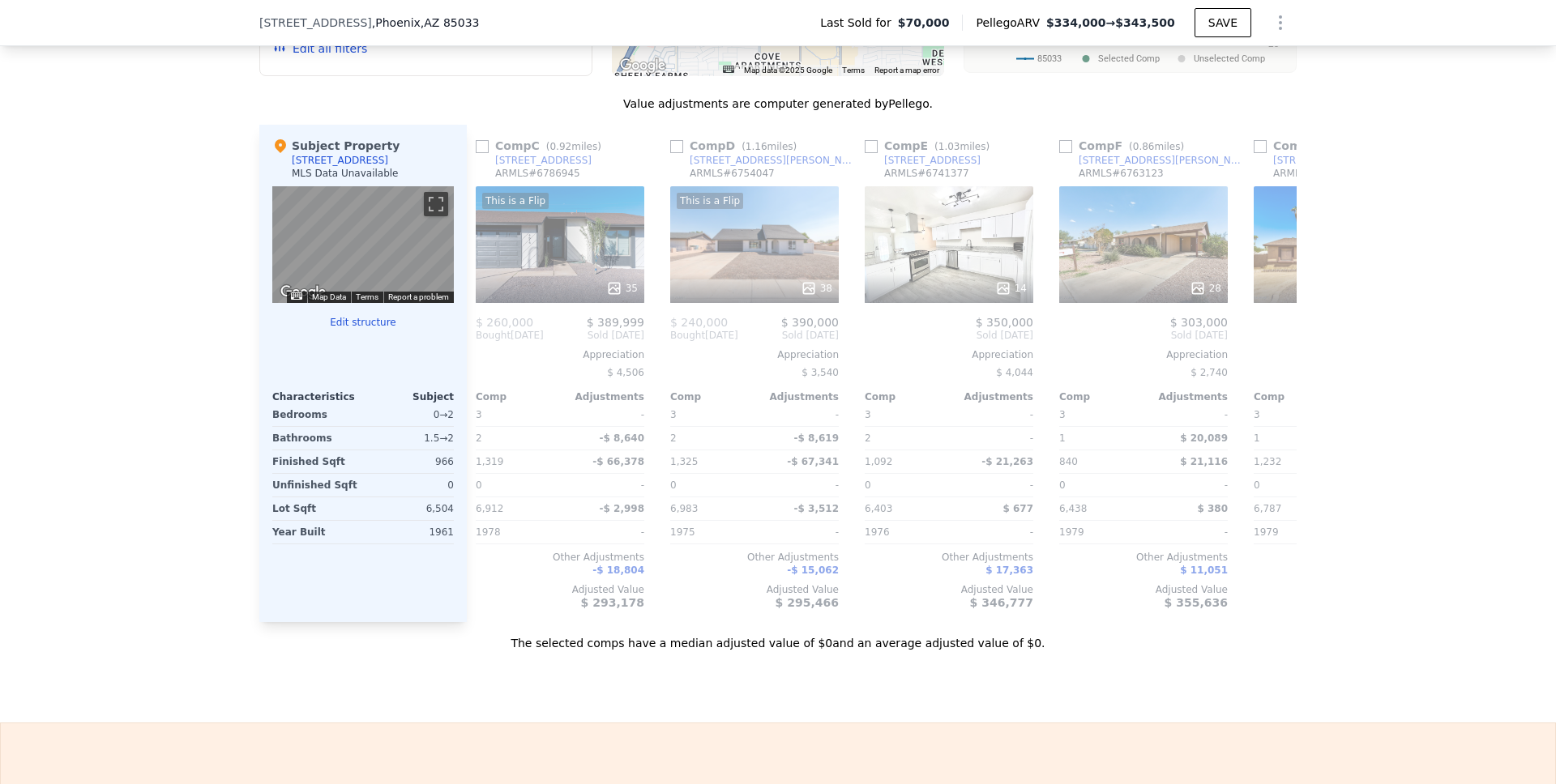
scroll to position [0, 376]
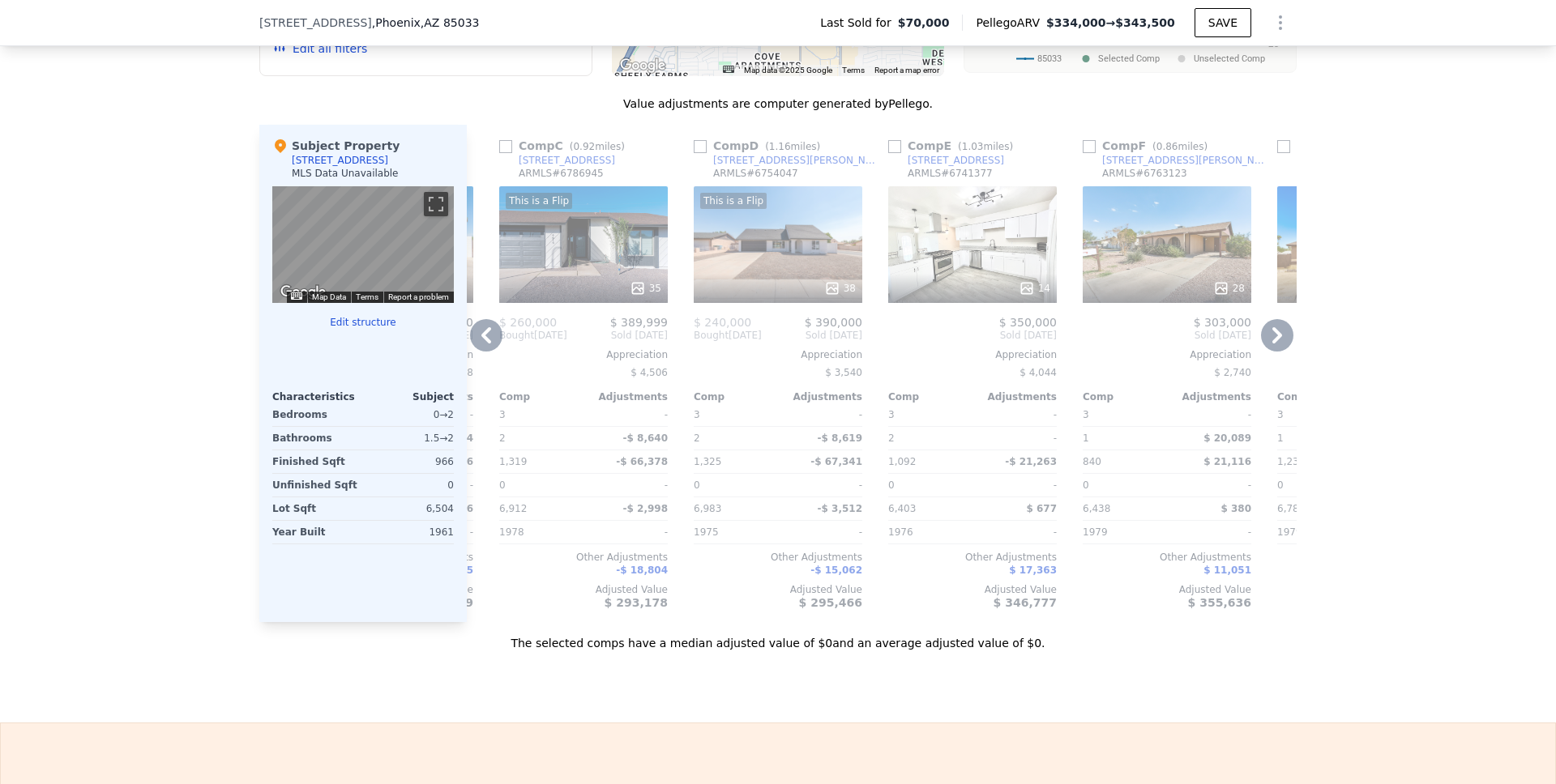
click at [481, 344] on icon at bounding box center [486, 336] width 10 height 16
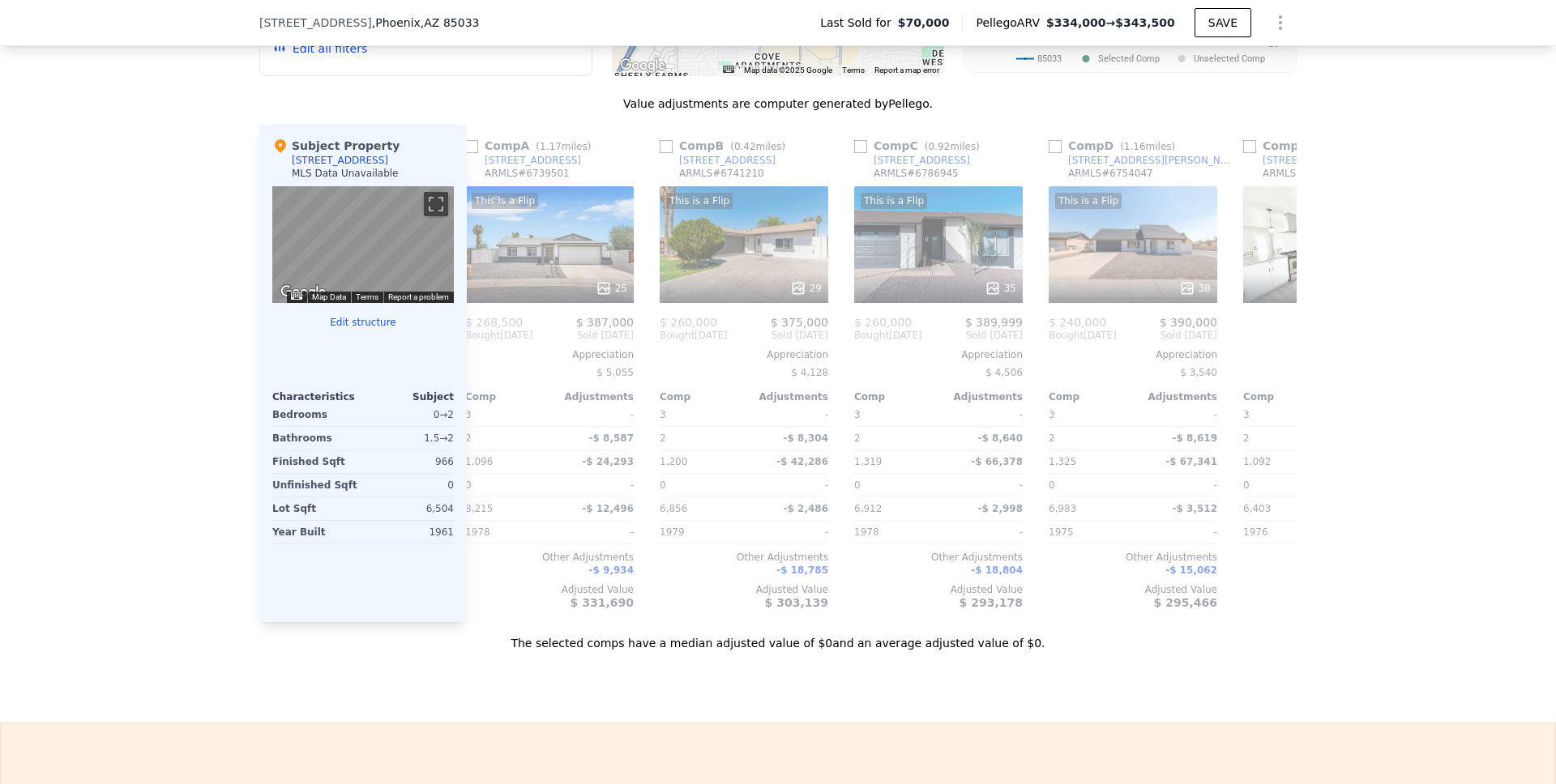
scroll to position [0, 0]
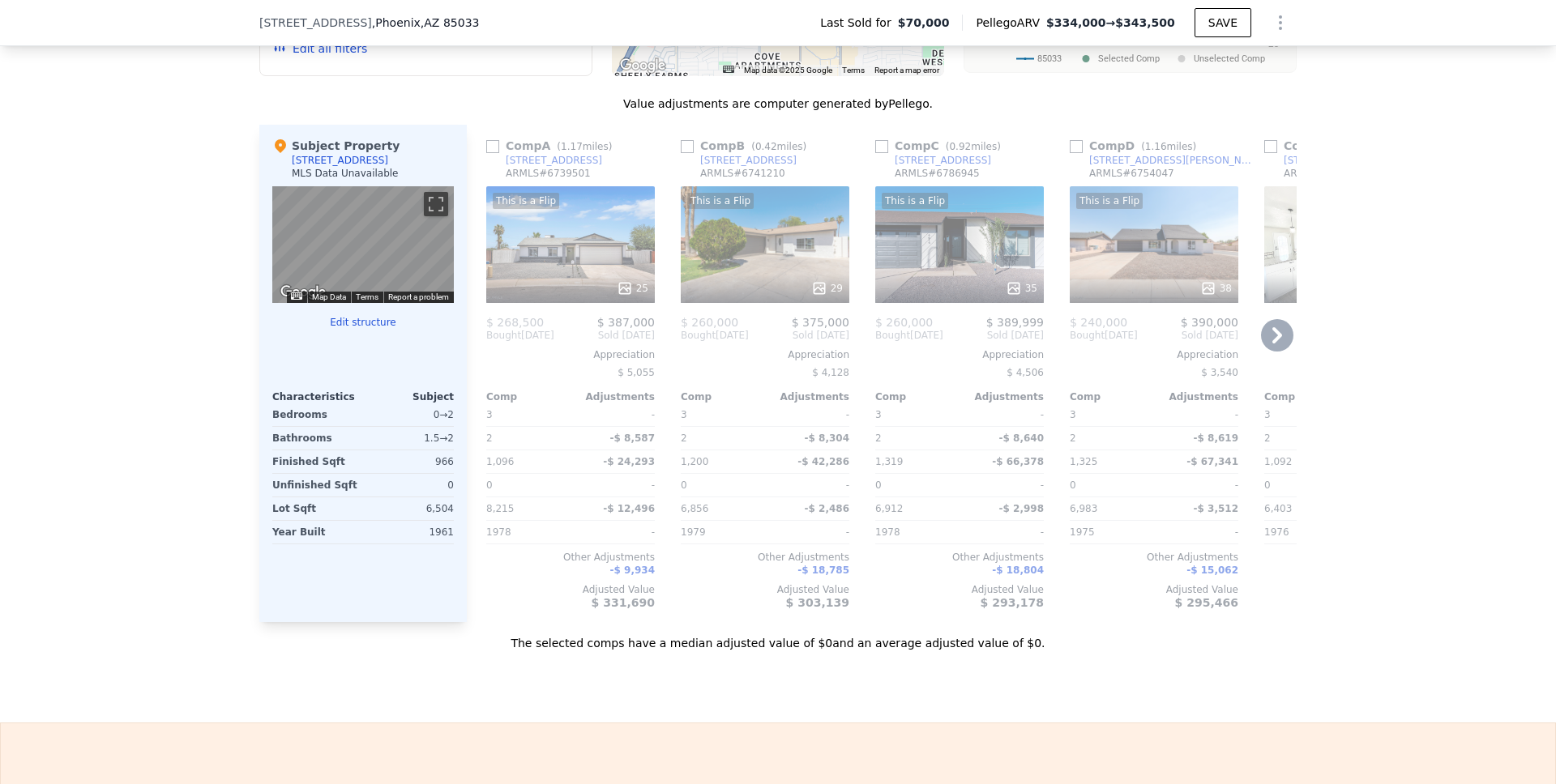
click at [1264, 348] on icon at bounding box center [1277, 336] width 33 height 33
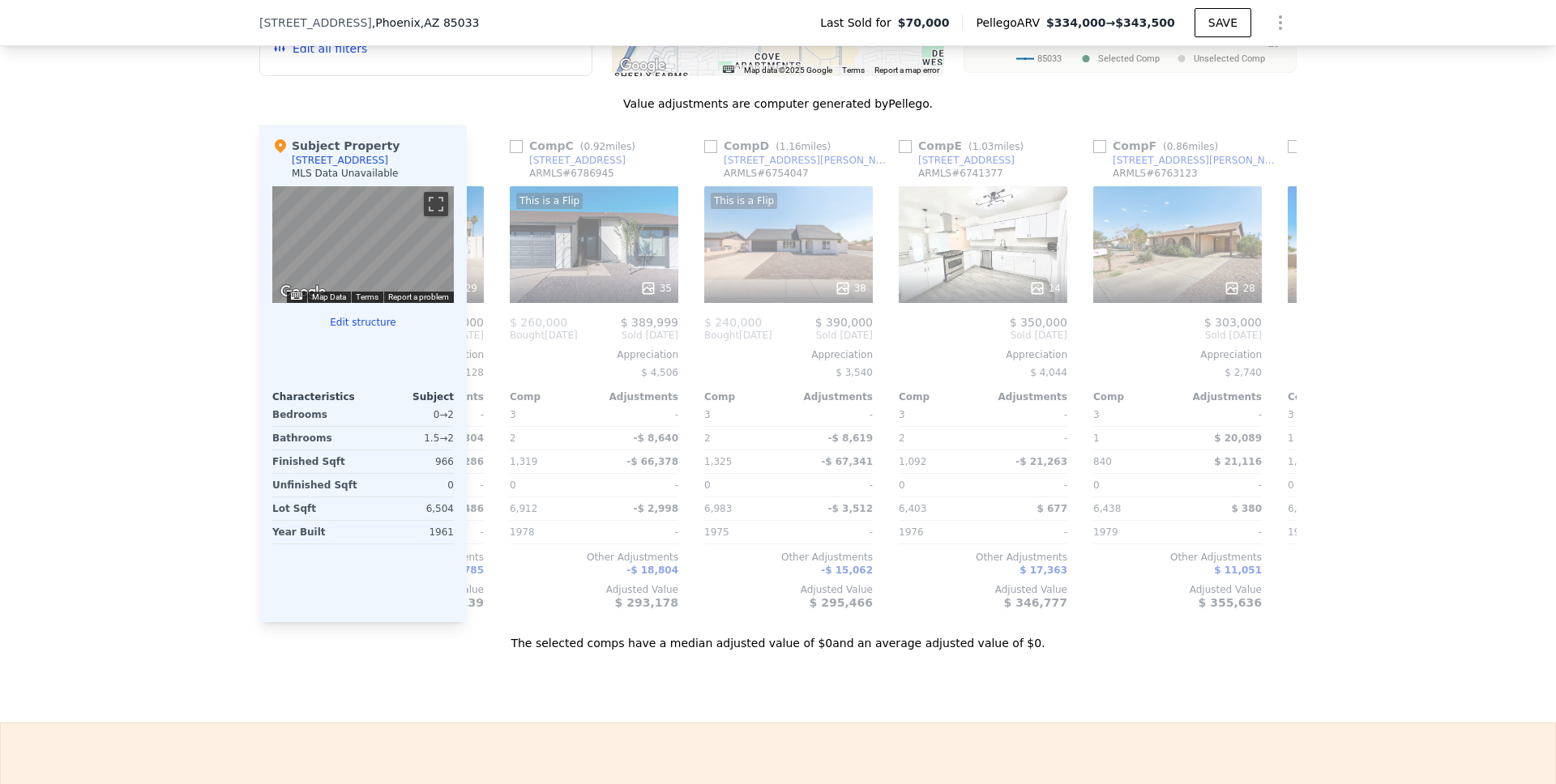
scroll to position [0, 389]
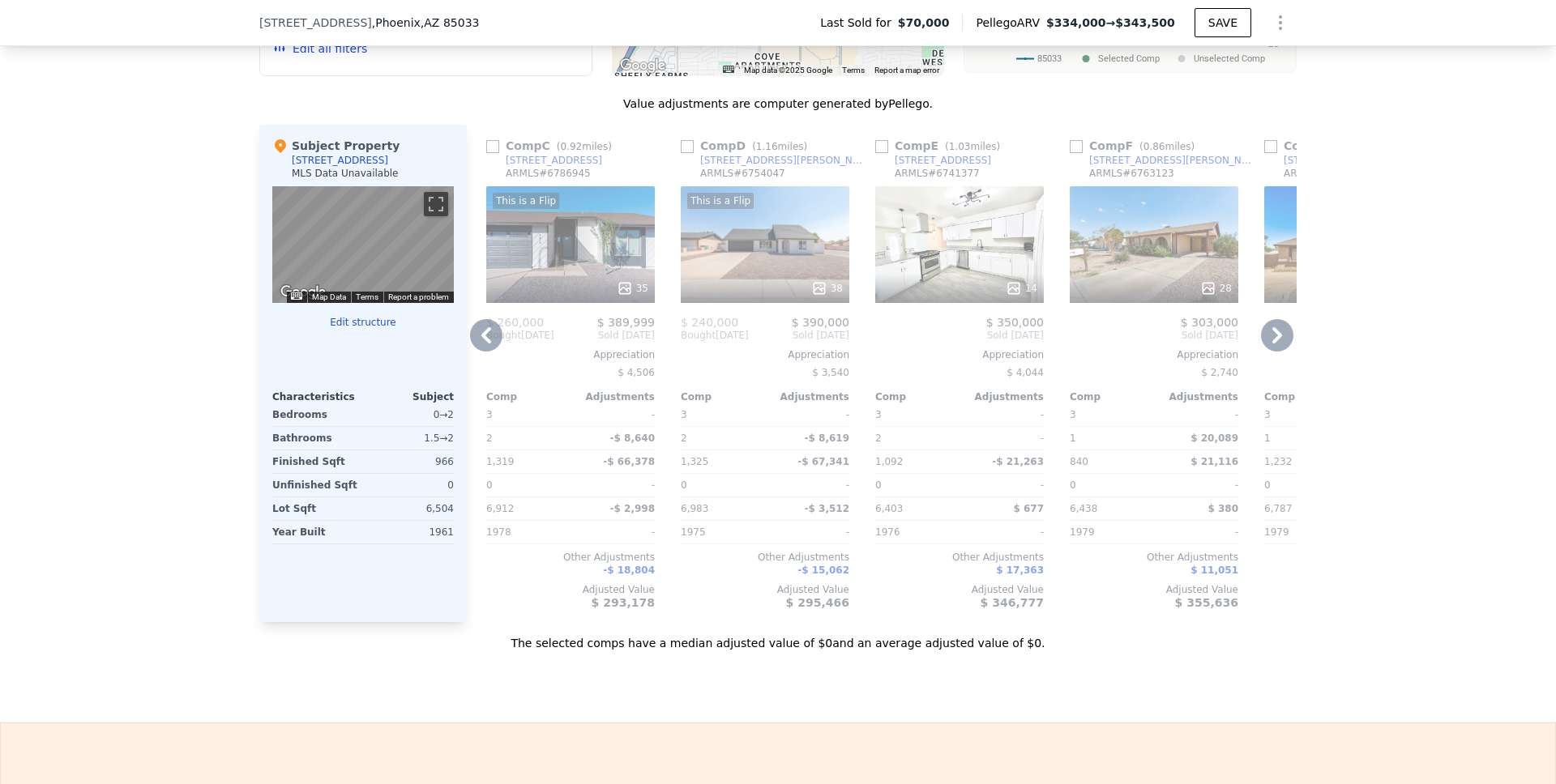
click at [876, 154] on input "checkbox" at bounding box center [881, 147] width 13 height 13
checkbox input "true"
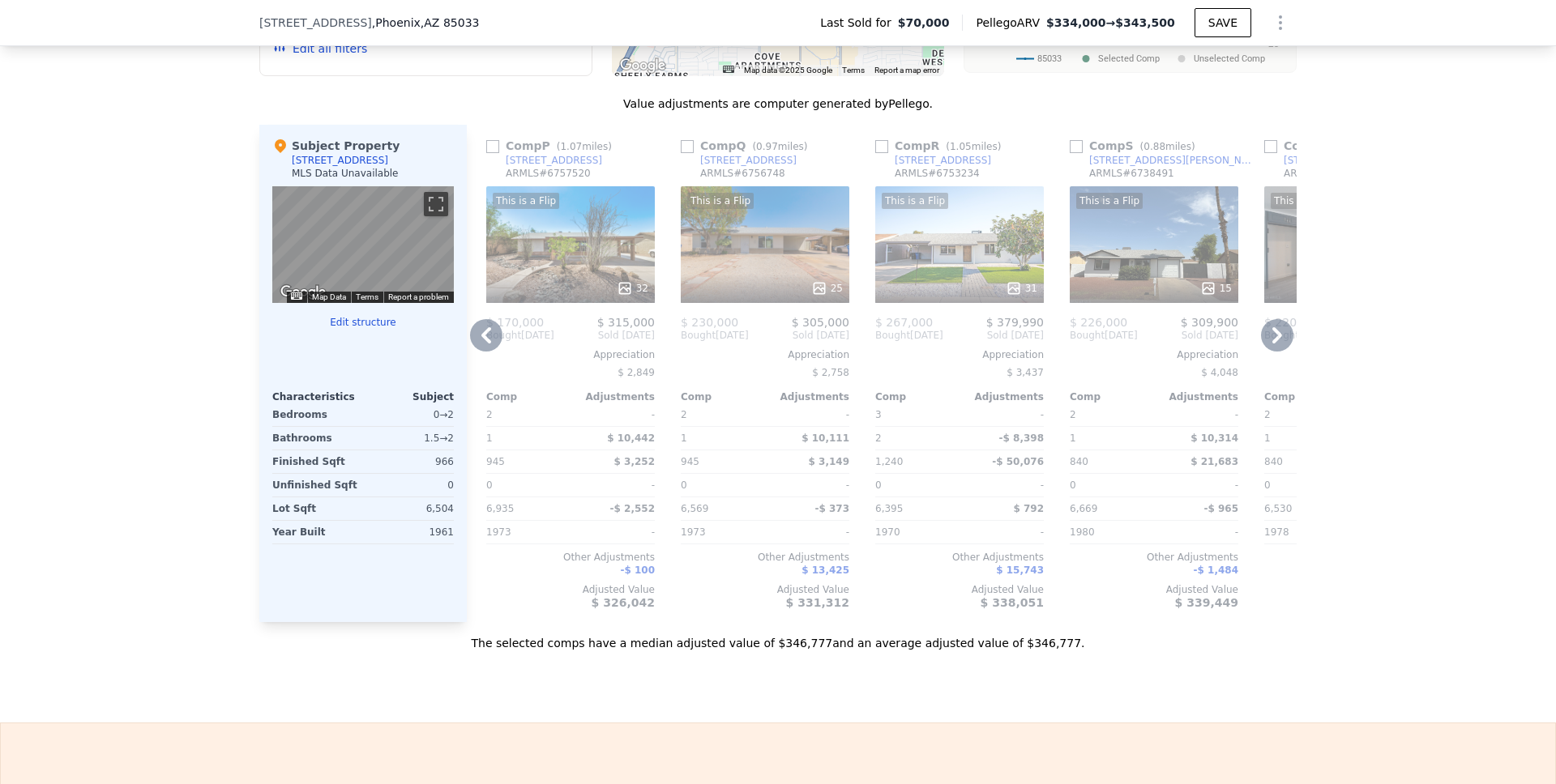
click at [1273, 340] on icon at bounding box center [1277, 336] width 33 height 33
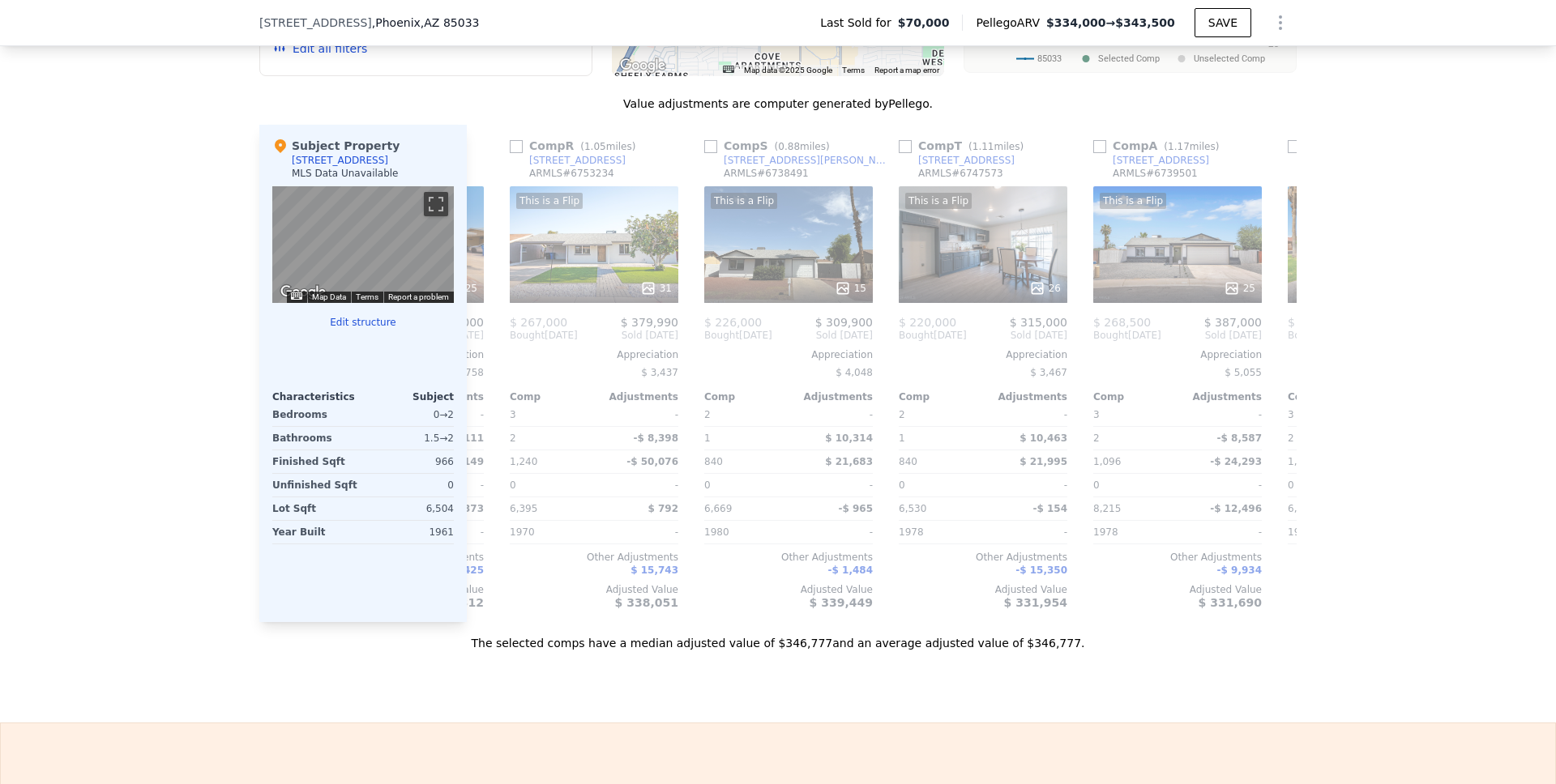
scroll to position [0, 778]
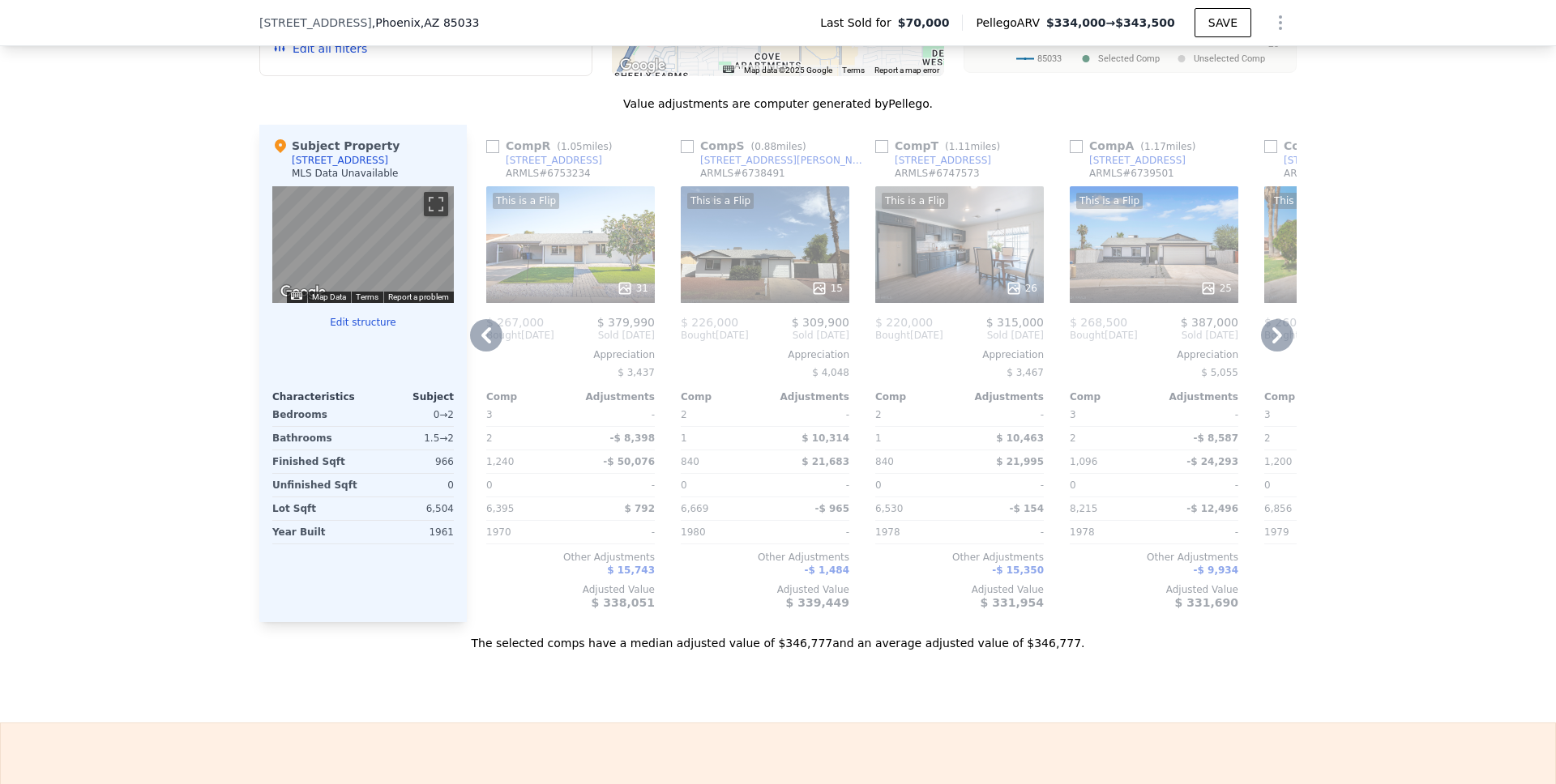
click at [1273, 344] on icon at bounding box center [1277, 336] width 10 height 16
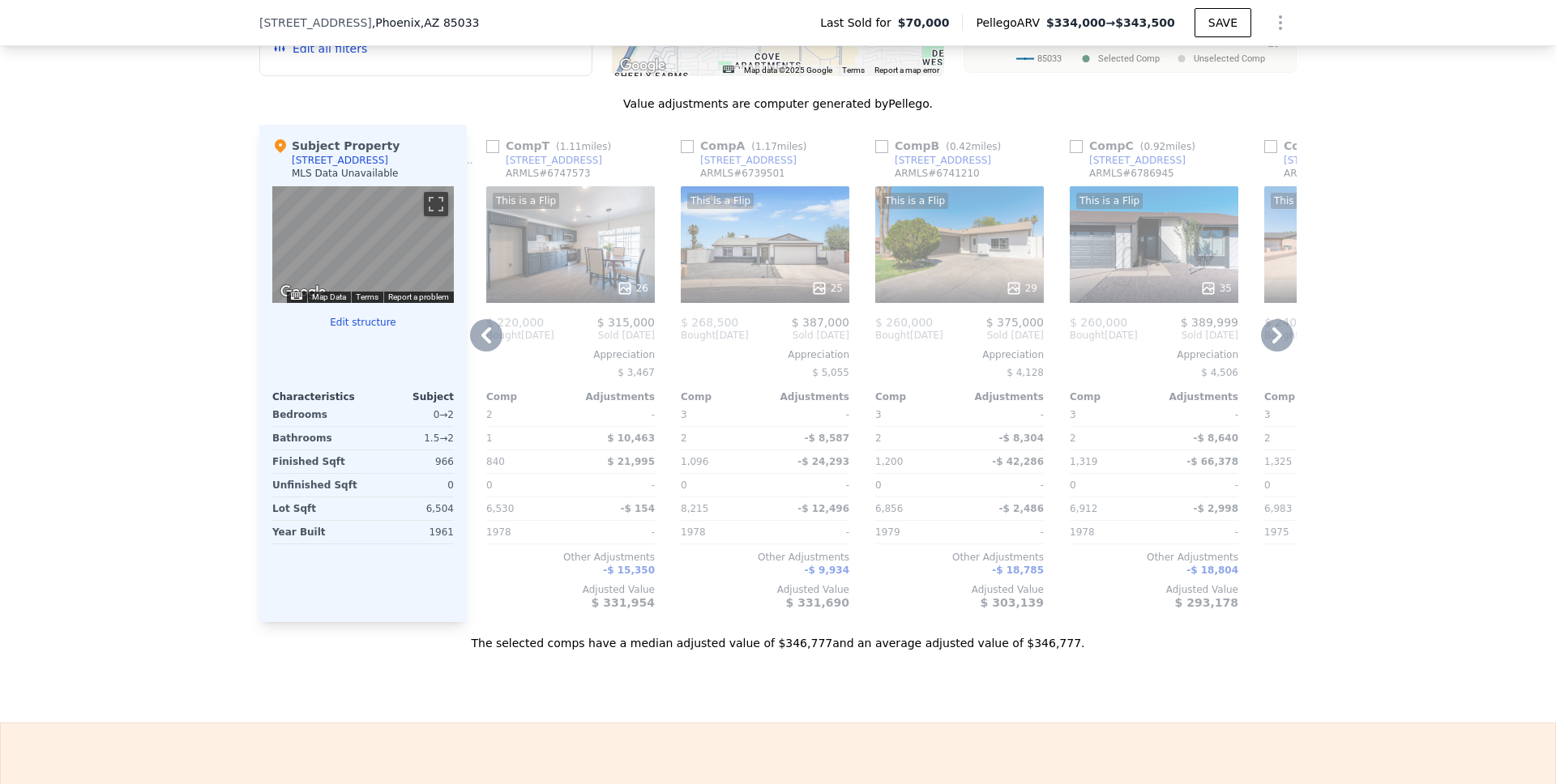
click at [1273, 344] on icon at bounding box center [1277, 336] width 10 height 16
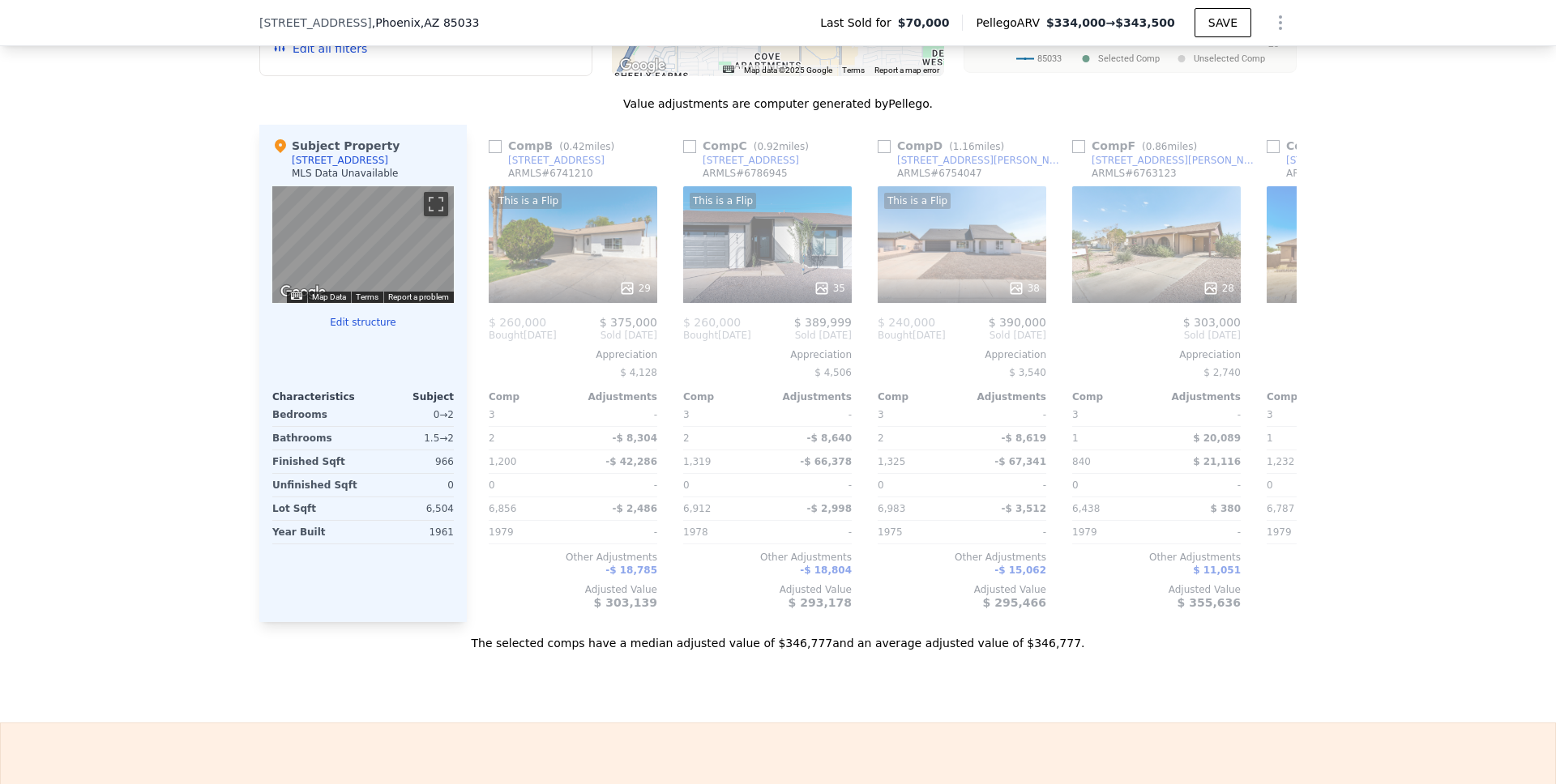
scroll to position [0, 1556]
click at [1273, 344] on icon at bounding box center [1277, 336] width 10 height 16
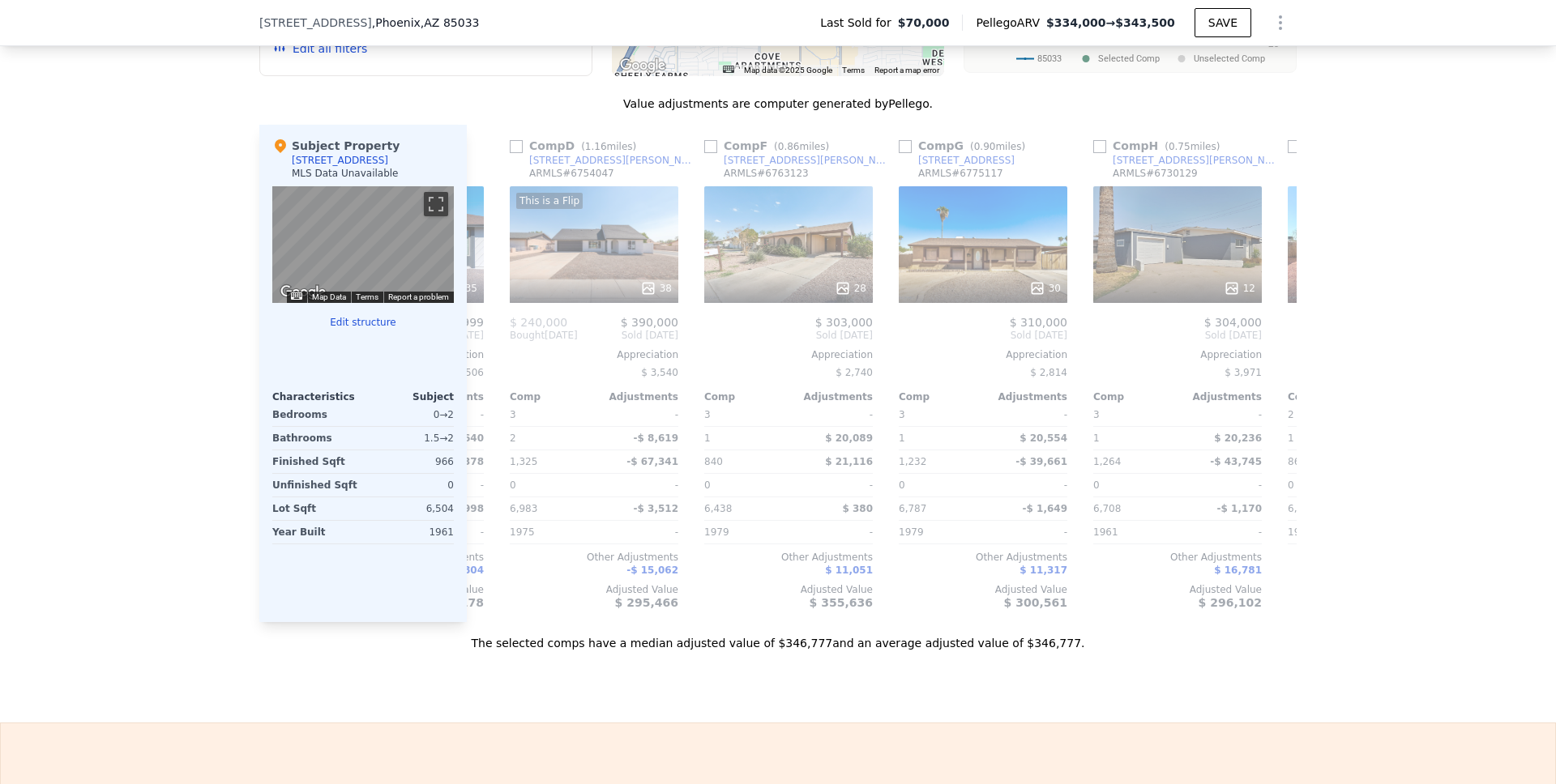
scroll to position [0, 1945]
